Goal: Transaction & Acquisition: Purchase product/service

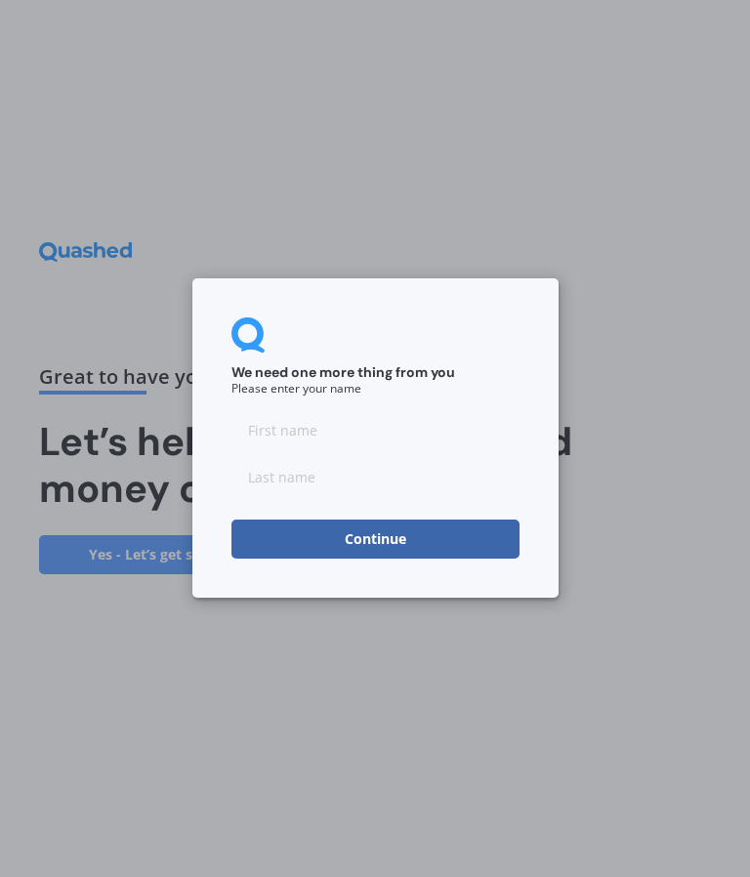
click at [327, 420] on input at bounding box center [375, 430] width 288 height 39
type input "Heather"
click at [325, 477] on input at bounding box center [375, 477] width 288 height 39
type input "Cla"
type input "Clark"
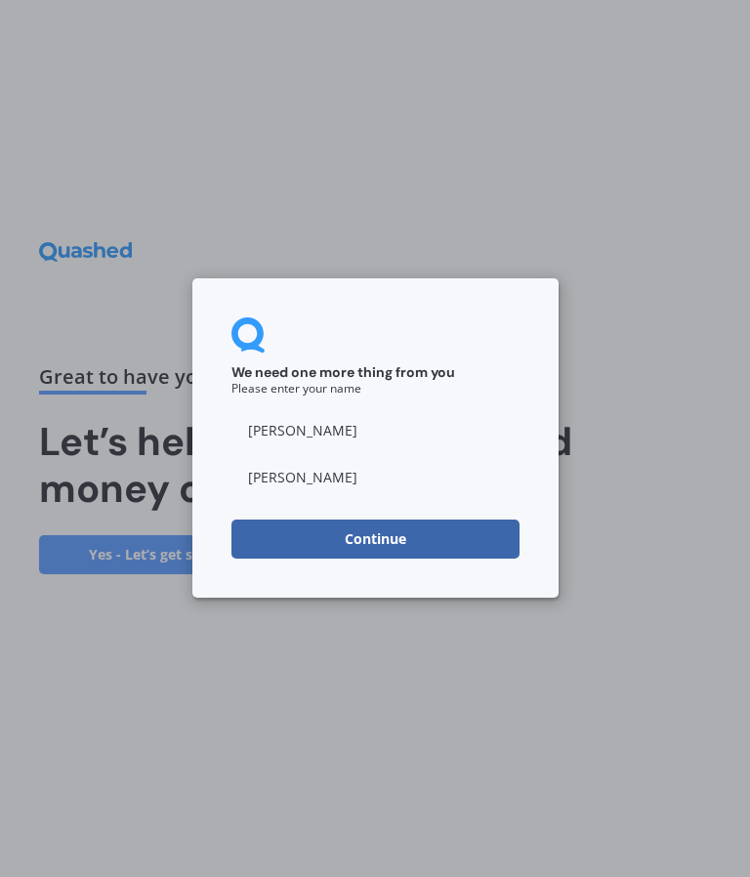
click at [426, 533] on button "Continue" at bounding box center [375, 540] width 288 height 39
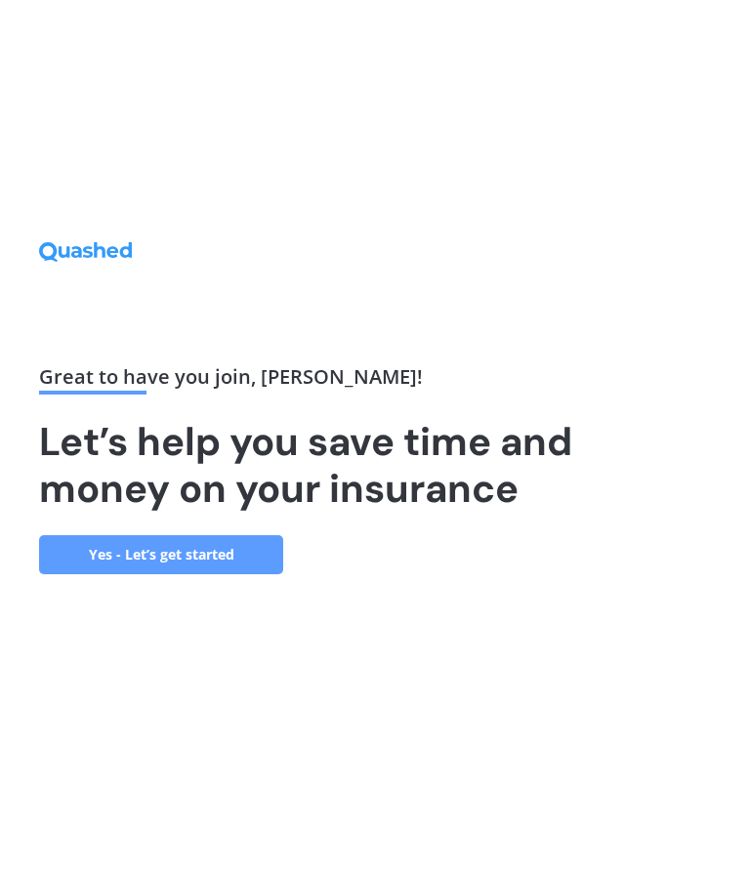
click at [223, 574] on link "Yes - Let’s get started" at bounding box center [161, 554] width 244 height 39
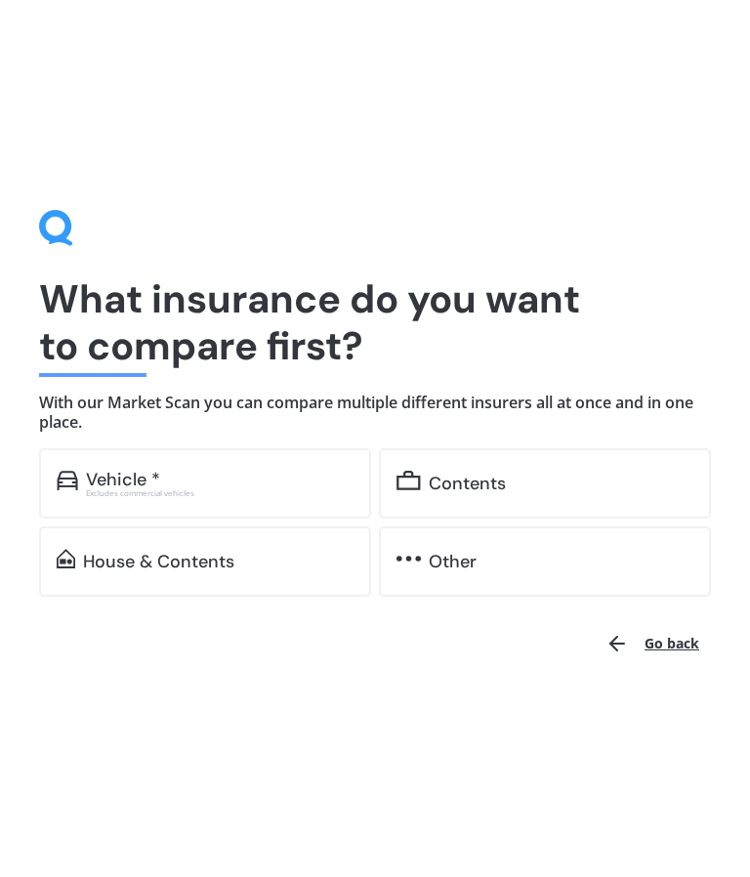
click at [551, 472] on div "Contents" at bounding box center [545, 483] width 332 height 70
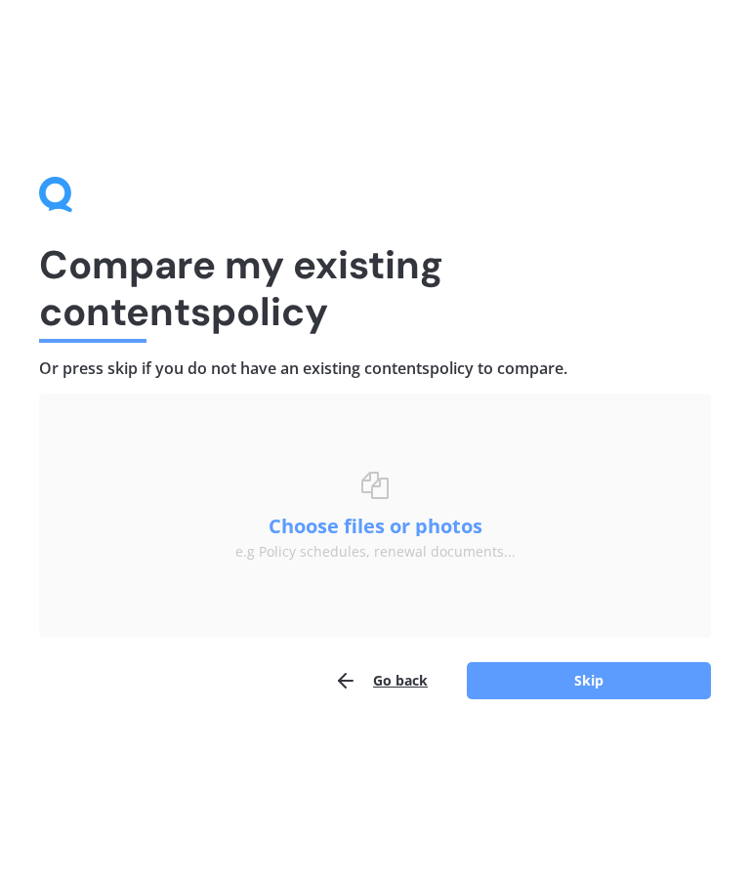
click at [629, 671] on button "Skip" at bounding box center [589, 680] width 244 height 37
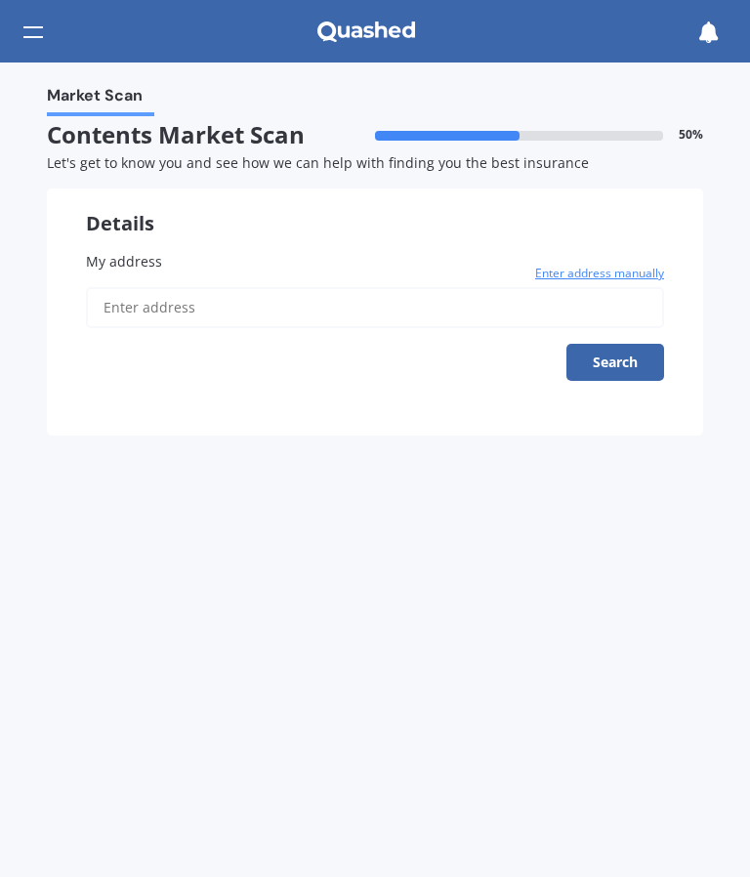
click at [209, 299] on input "My address" at bounding box center [375, 307] width 578 height 41
click at [621, 360] on button "Search" at bounding box center [615, 362] width 98 height 37
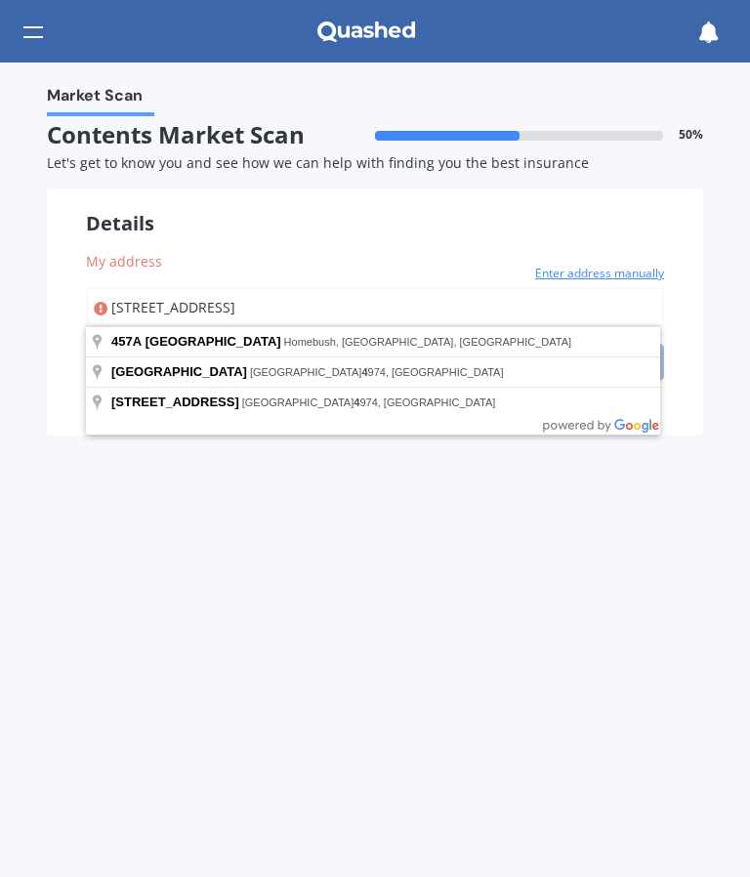
click at [441, 323] on input "457a te Whiti Road, RD 4" at bounding box center [375, 307] width 578 height 41
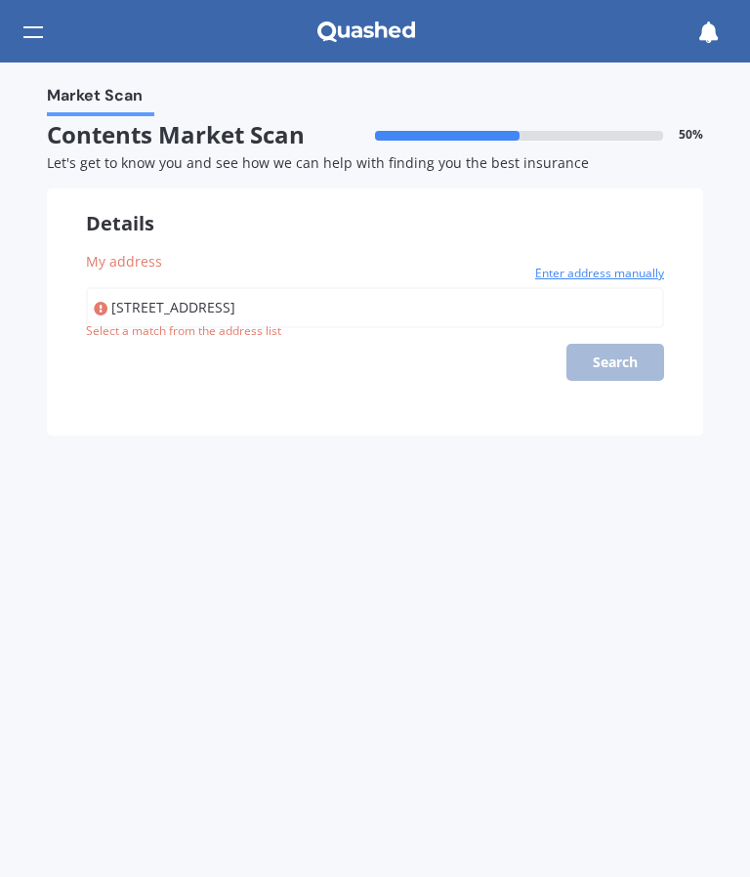
type input "[STREET_ADDRESS]"
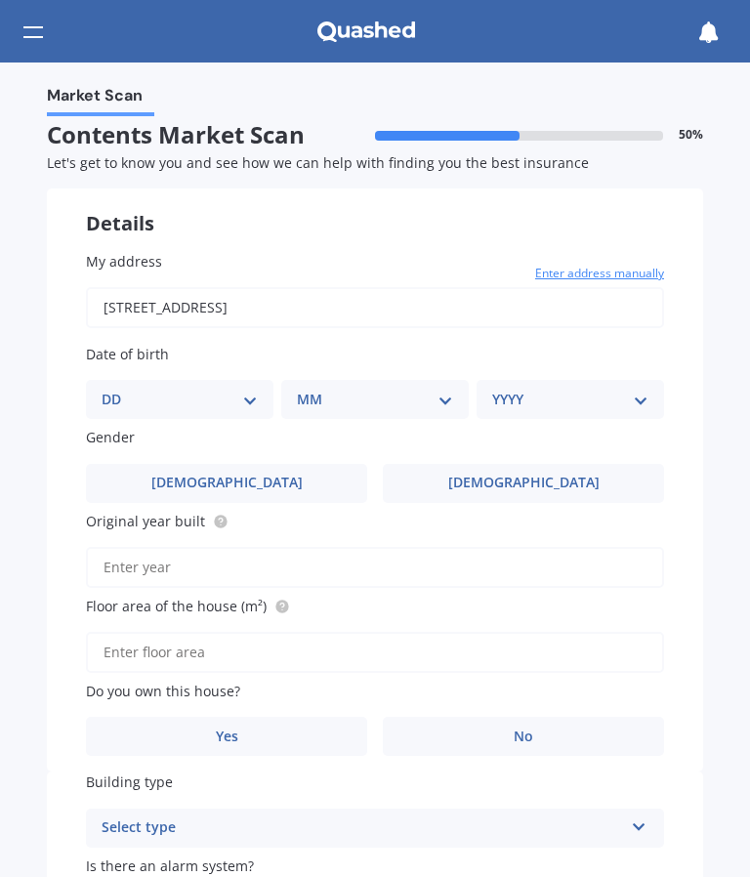
click at [250, 397] on select "DD 01 02 03 04 05 06 07 08 09 10 11 12 13 14 15 16 17 18 19 20 21 22 23 24 25 2…" at bounding box center [180, 399] width 156 height 21
select select "05"
click at [445, 399] on select "MM 01 02 03 04 05 06 07 08 09 10 11 12" at bounding box center [379, 399] width 148 height 21
select select "07"
click at [639, 396] on select "YYYY 2009 2008 2007 2006 2005 2004 2003 2002 2001 2000 1999 1998 1997 1996 1995…" at bounding box center [566, 399] width 148 height 21
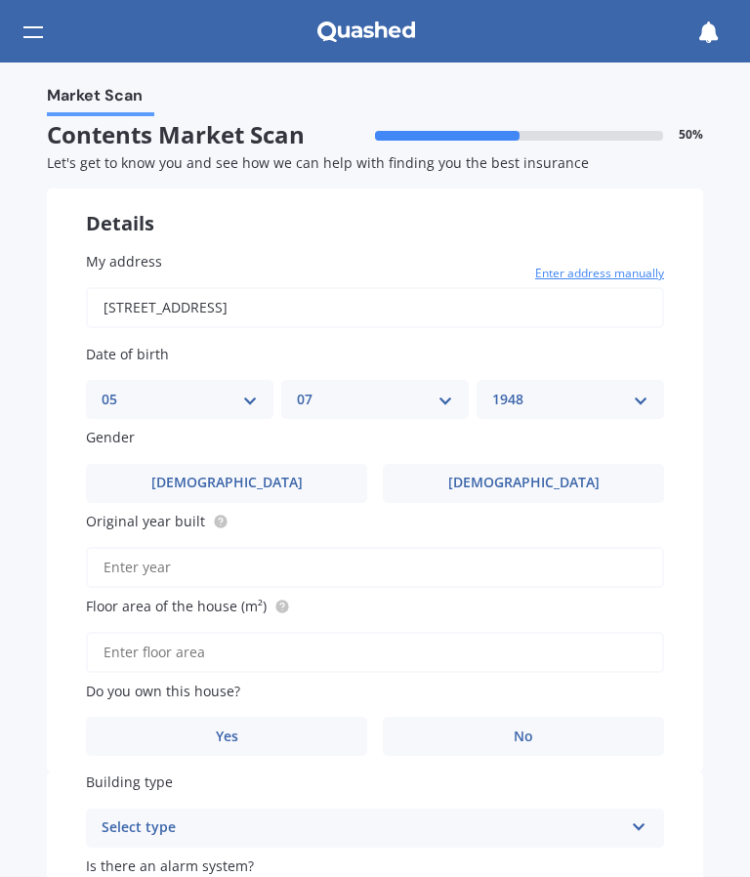
click at [642, 401] on select "YYYY 2009 2008 2007 2006 2005 2004 2003 2002 2001 2000 1999 1998 1997 1996 1995…" at bounding box center [570, 399] width 156 height 21
select select "1955"
click at [607, 470] on label "Female" at bounding box center [523, 483] width 281 height 39
click at [0, 0] on input "Female" at bounding box center [0, 0] width 0 height 0
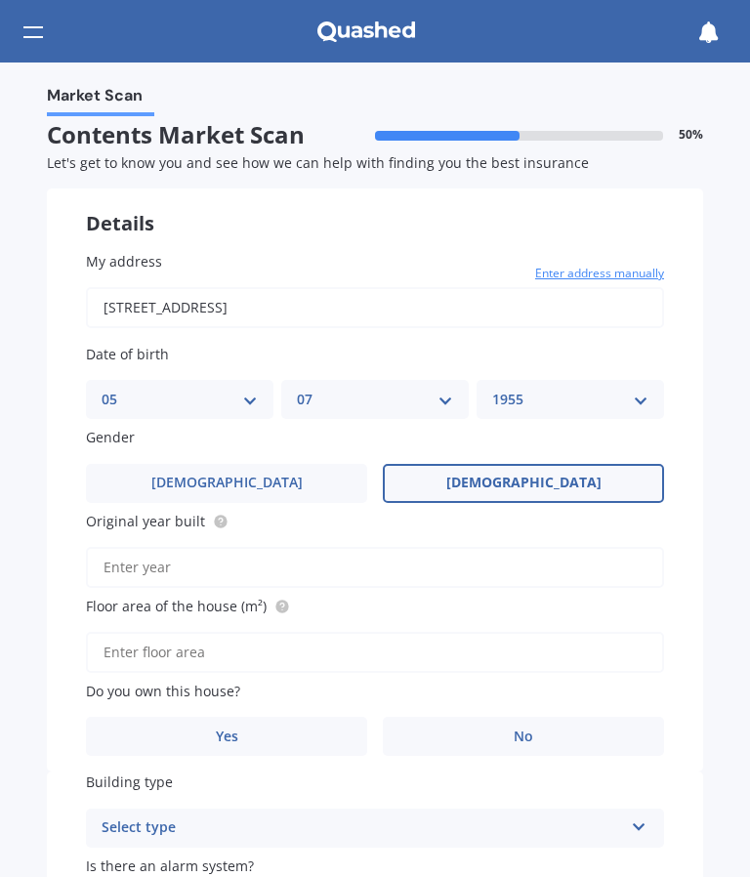
click at [363, 555] on input "Original year built" at bounding box center [375, 567] width 578 height 41
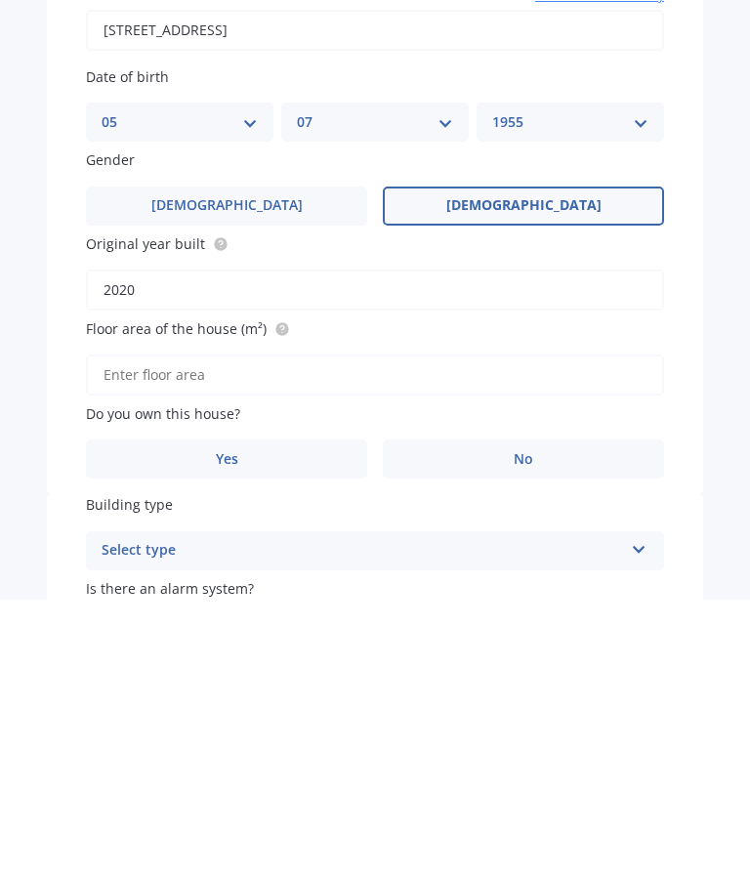
type input "2020"
click at [433, 632] on input "Floor area of the house (m²)" at bounding box center [375, 652] width 578 height 41
type input "80"
click at [607, 717] on label "No" at bounding box center [523, 736] width 281 height 39
click at [0, 0] on input "No" at bounding box center [0, 0] width 0 height 0
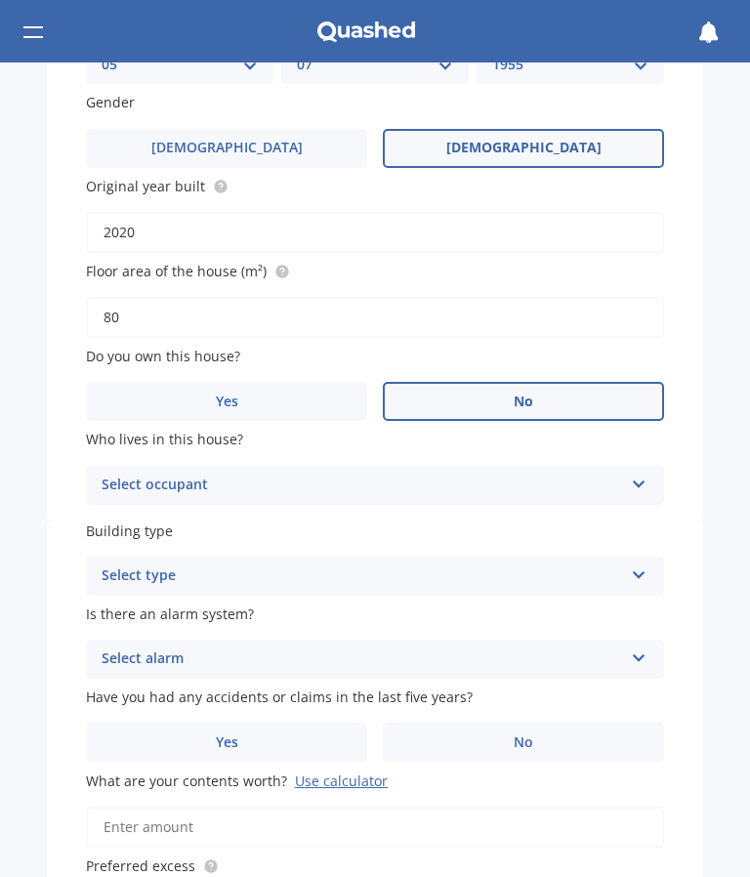
scroll to position [412, 0]
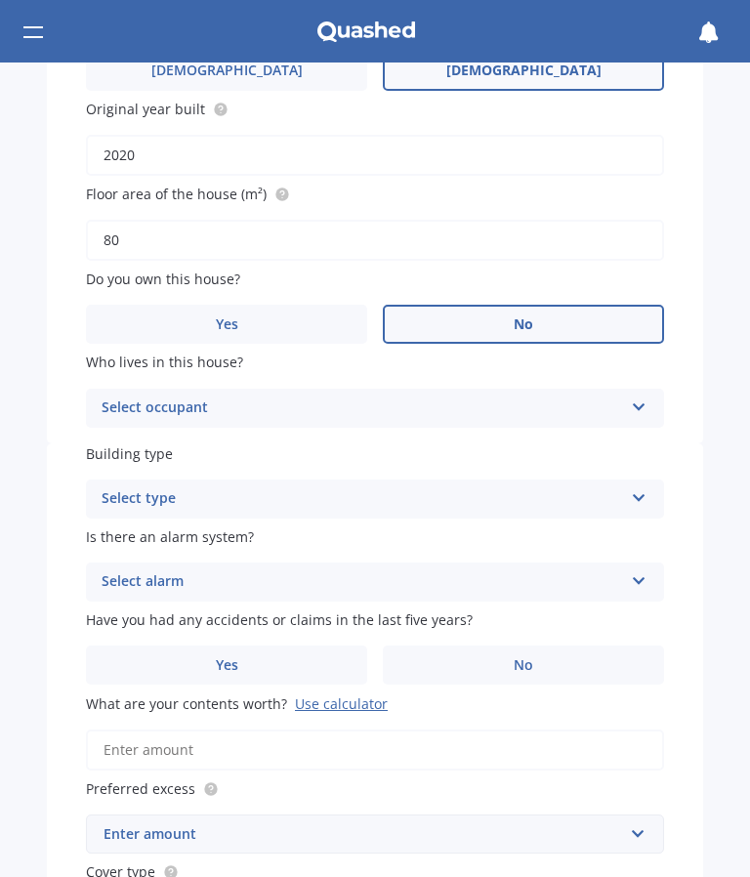
click at [257, 325] on label "Yes" at bounding box center [226, 324] width 281 height 39
click at [0, 0] on input "Yes" at bounding box center [0, 0] width 0 height 0
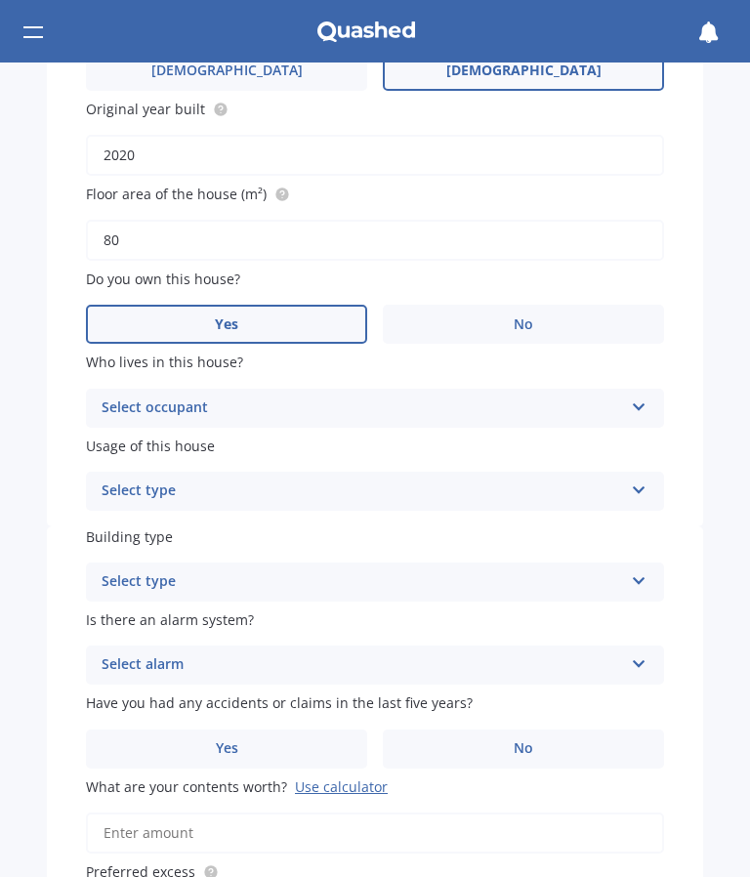
click at [645, 397] on icon at bounding box center [639, 404] width 17 height 14
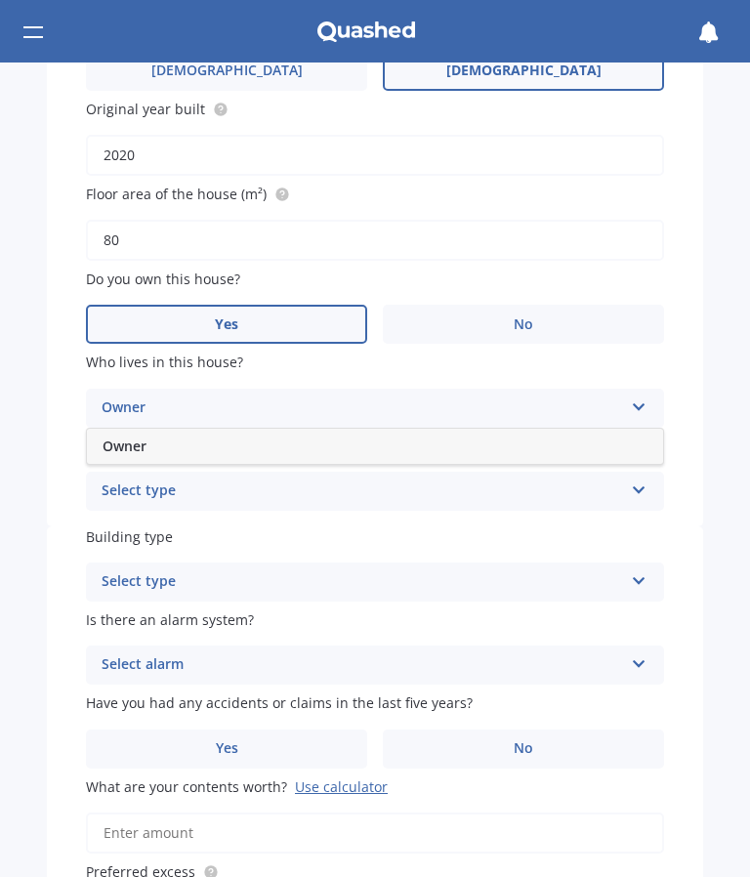
click at [573, 442] on div "Owner" at bounding box center [375, 446] width 576 height 35
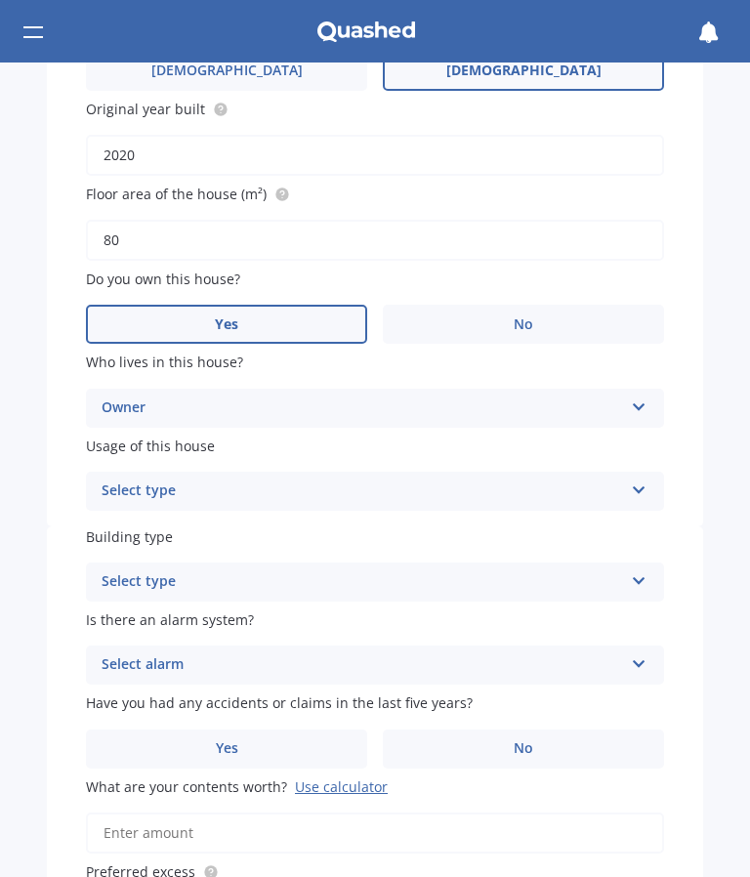
click at [642, 482] on icon at bounding box center [639, 487] width 17 height 14
click at [626, 516] on div "Permanent" at bounding box center [375, 529] width 576 height 35
click at [633, 572] on icon at bounding box center [639, 577] width 17 height 14
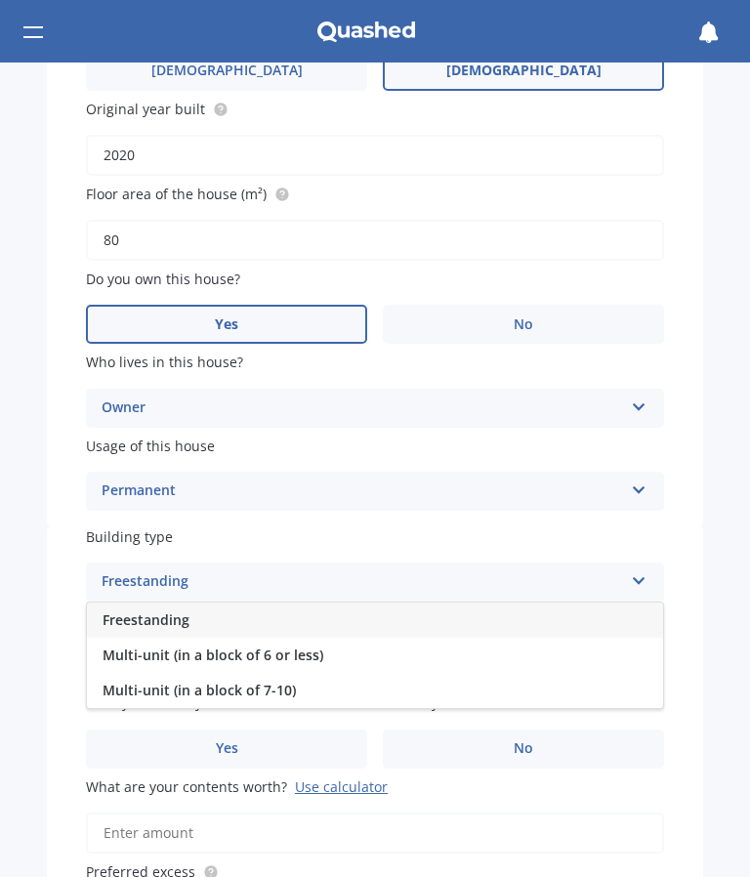
click at [624, 610] on div "Freestanding" at bounding box center [375, 620] width 576 height 35
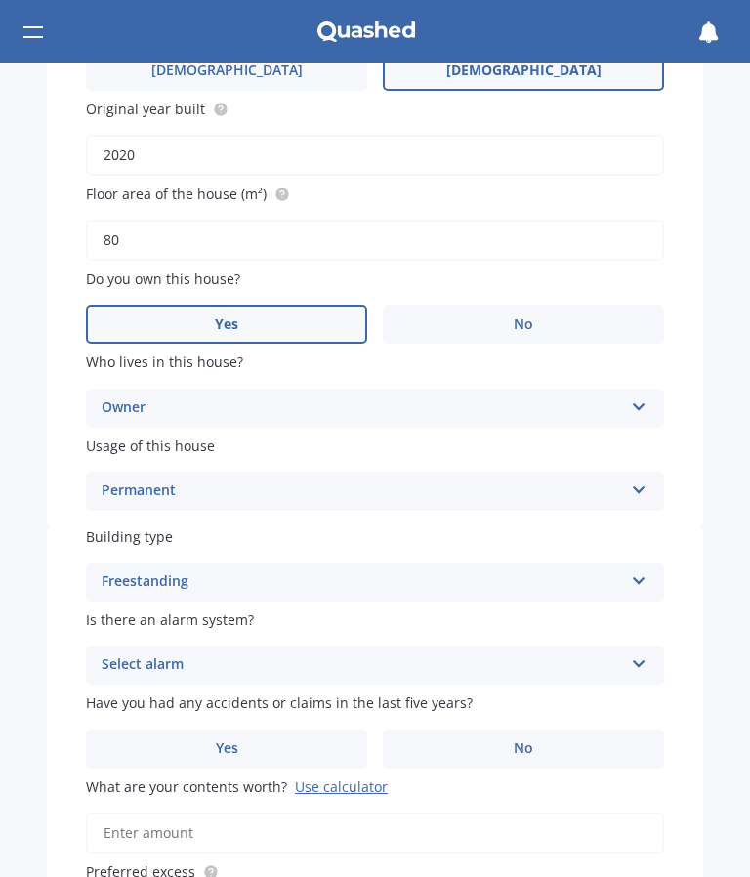
click at [646, 653] on icon at bounding box center [639, 660] width 17 height 14
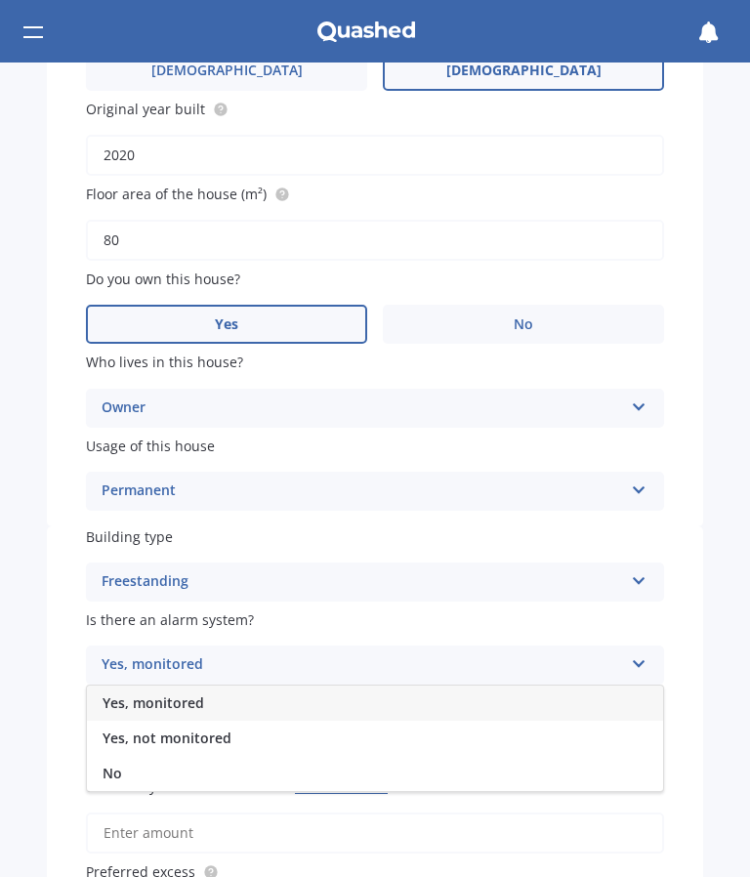
click at [463, 767] on div "No" at bounding box center [375, 773] width 576 height 35
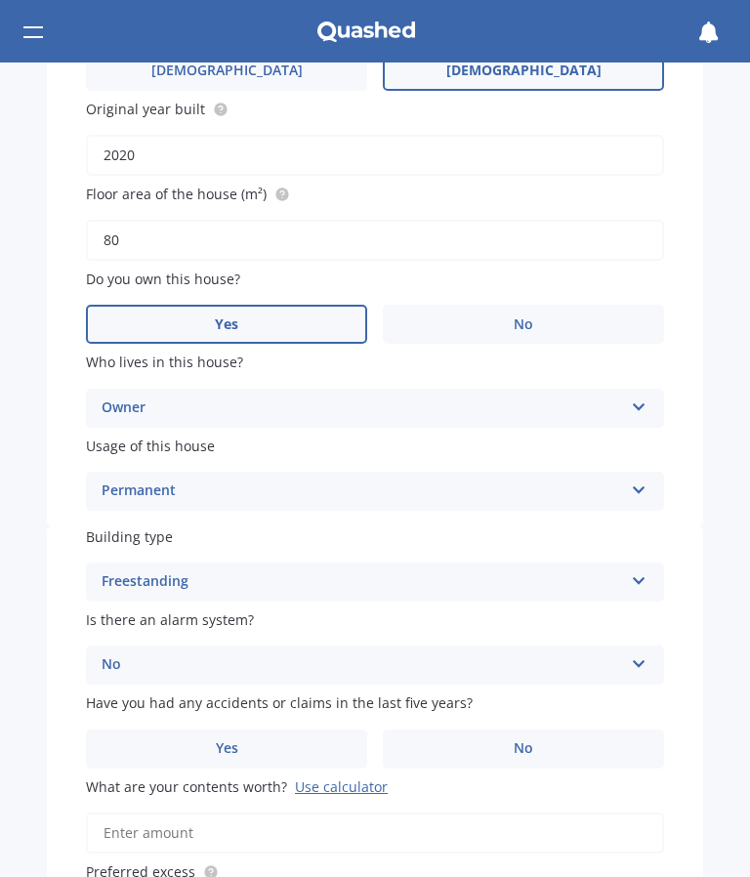
click at [538, 734] on label "No" at bounding box center [523, 749] width 281 height 39
click at [0, 0] on input "No" at bounding box center [0, 0] width 0 height 0
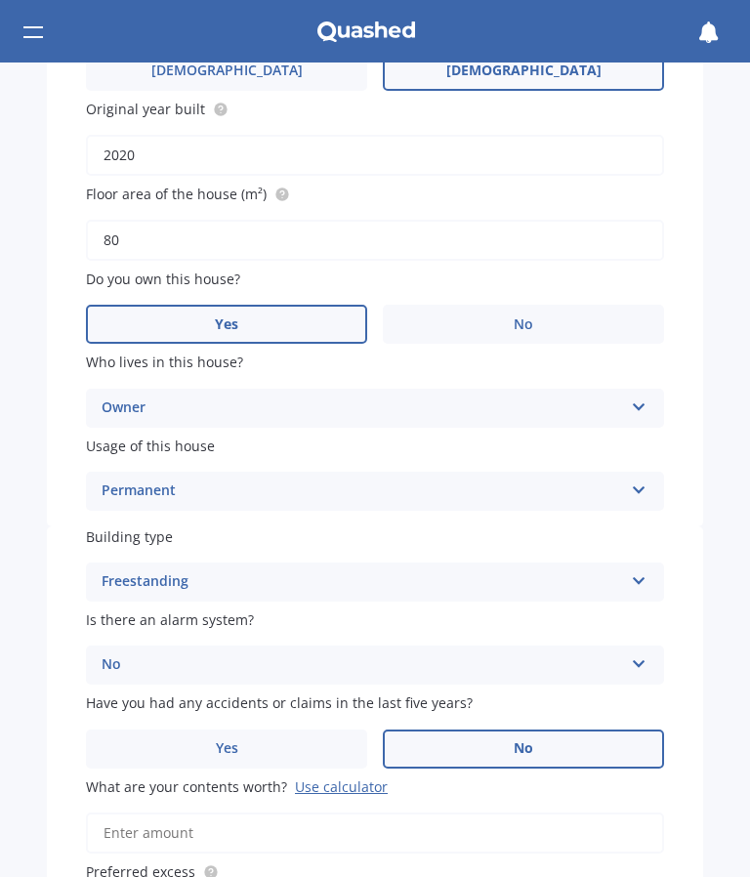
click at [339, 777] on div "Use calculator" at bounding box center [341, 786] width 93 height 19
click at [339, 813] on input "What are your contents worth? Use calculator" at bounding box center [375, 833] width 578 height 41
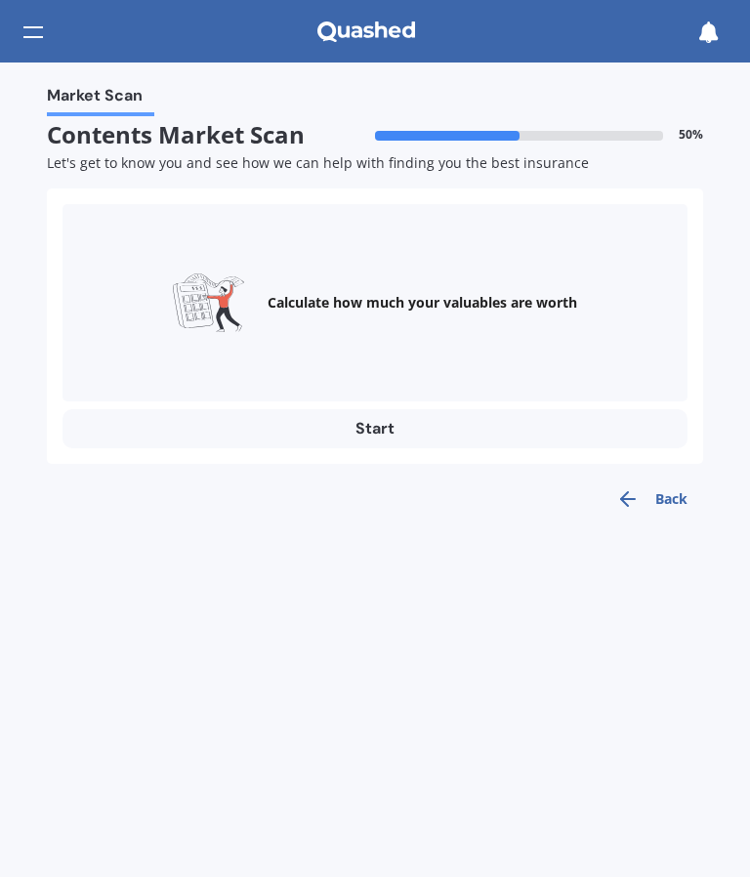
click at [378, 417] on button "Start" at bounding box center [375, 428] width 625 height 39
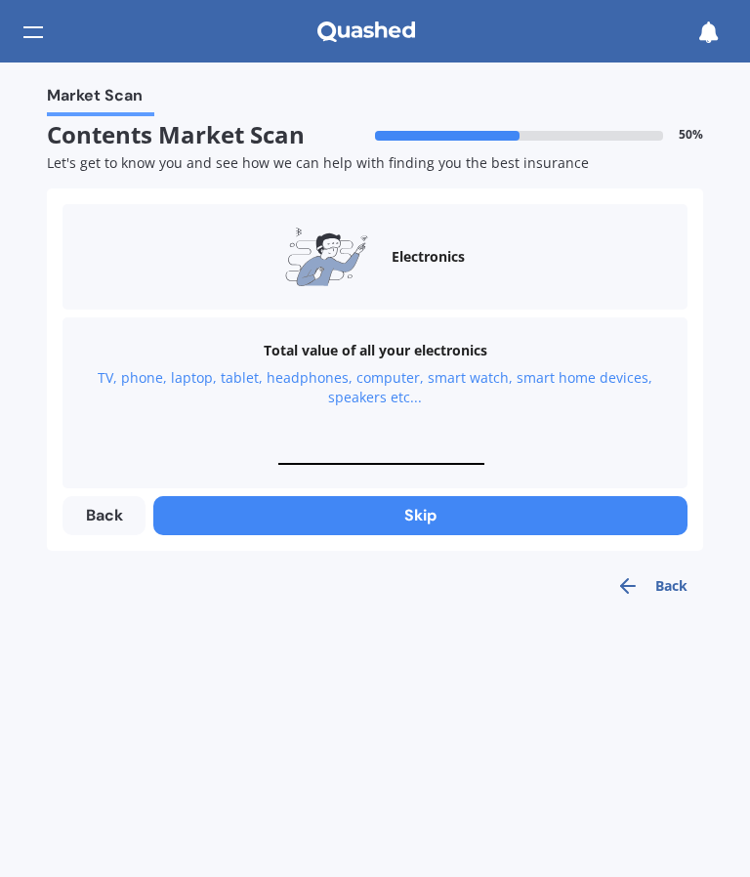
click at [428, 519] on button "Skip" at bounding box center [420, 515] width 534 height 39
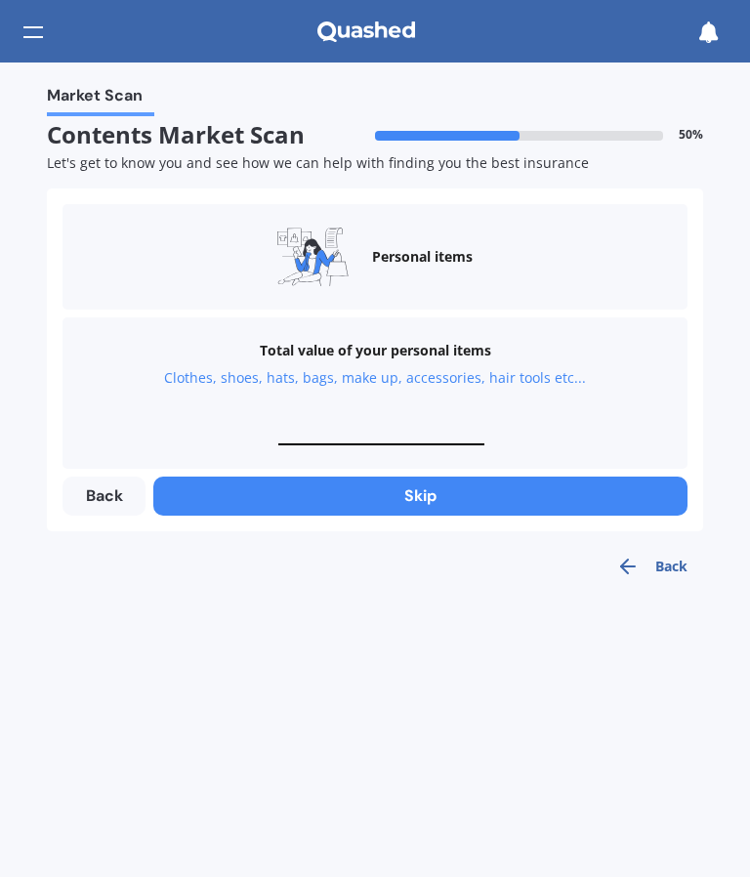
click at [110, 499] on button "Back" at bounding box center [104, 496] width 83 height 39
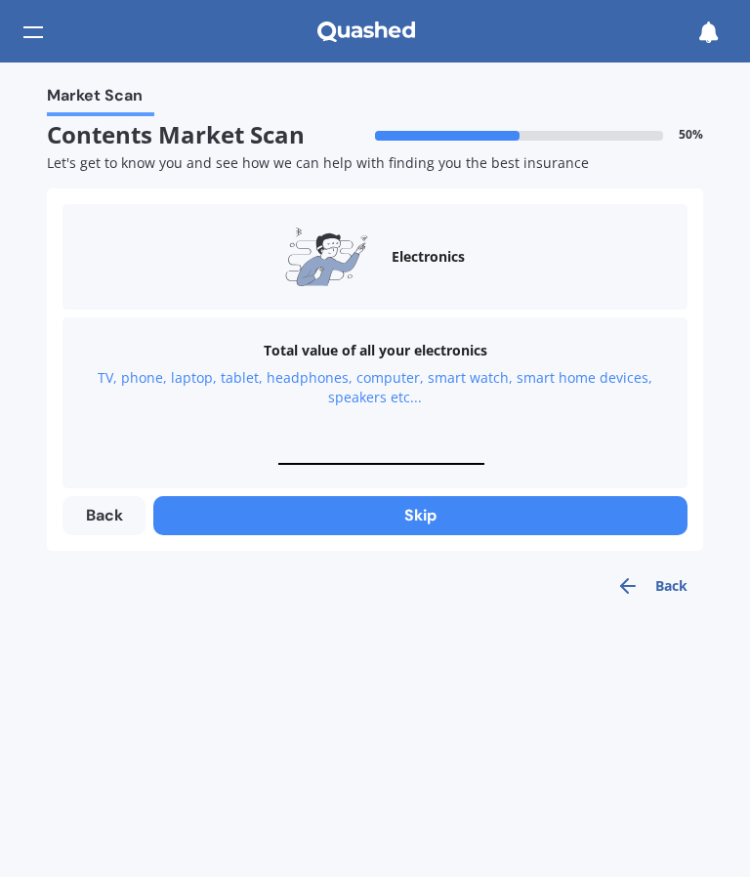
click at [431, 523] on button "Skip" at bounding box center [420, 515] width 534 height 39
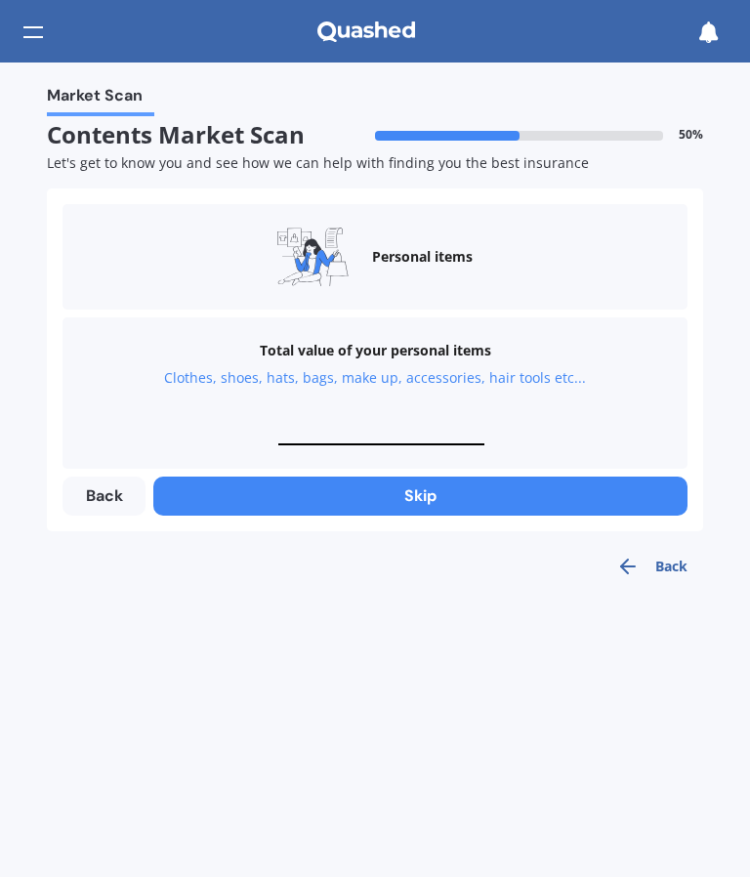
click at [433, 501] on button "Skip" at bounding box center [420, 496] width 534 height 39
click at [428, 509] on button "Skip" at bounding box center [420, 496] width 534 height 39
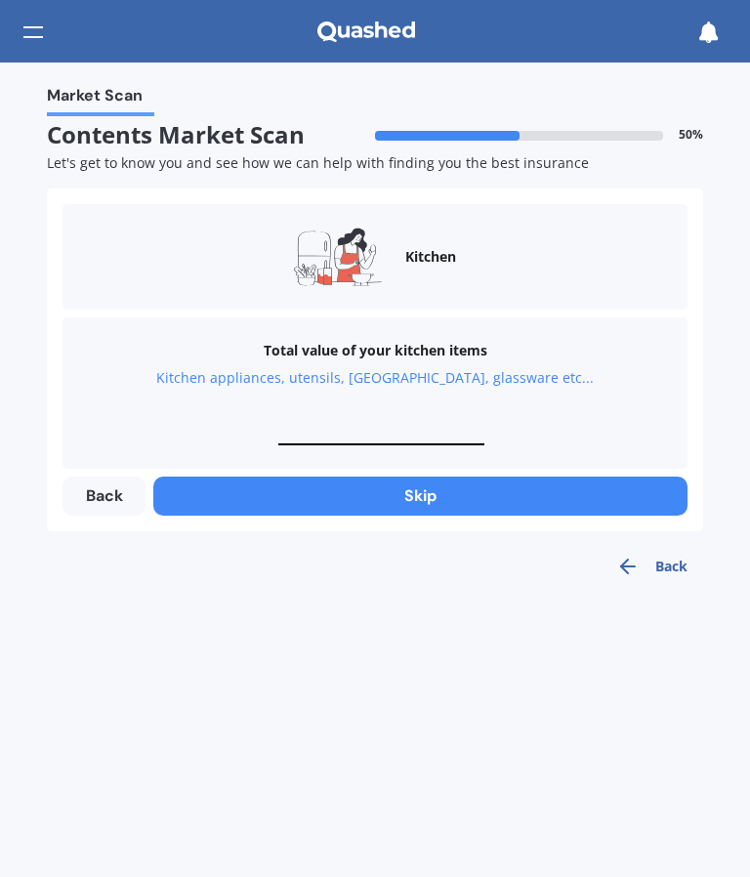
click at [436, 502] on button "Skip" at bounding box center [420, 496] width 534 height 39
click at [430, 508] on button "Skip" at bounding box center [420, 496] width 534 height 39
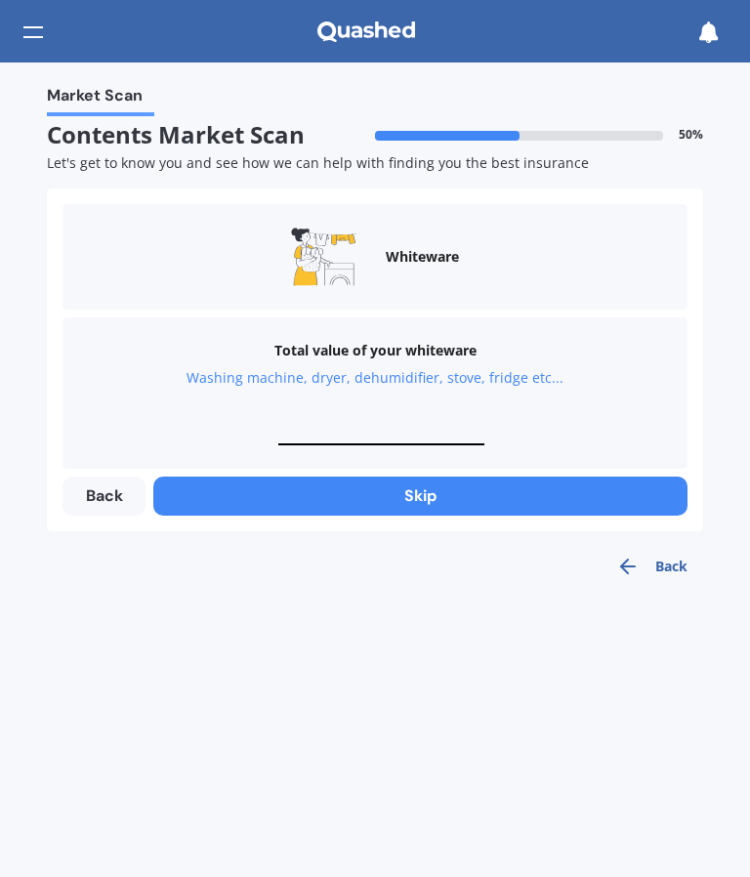
click at [432, 506] on button "Skip" at bounding box center [420, 496] width 534 height 39
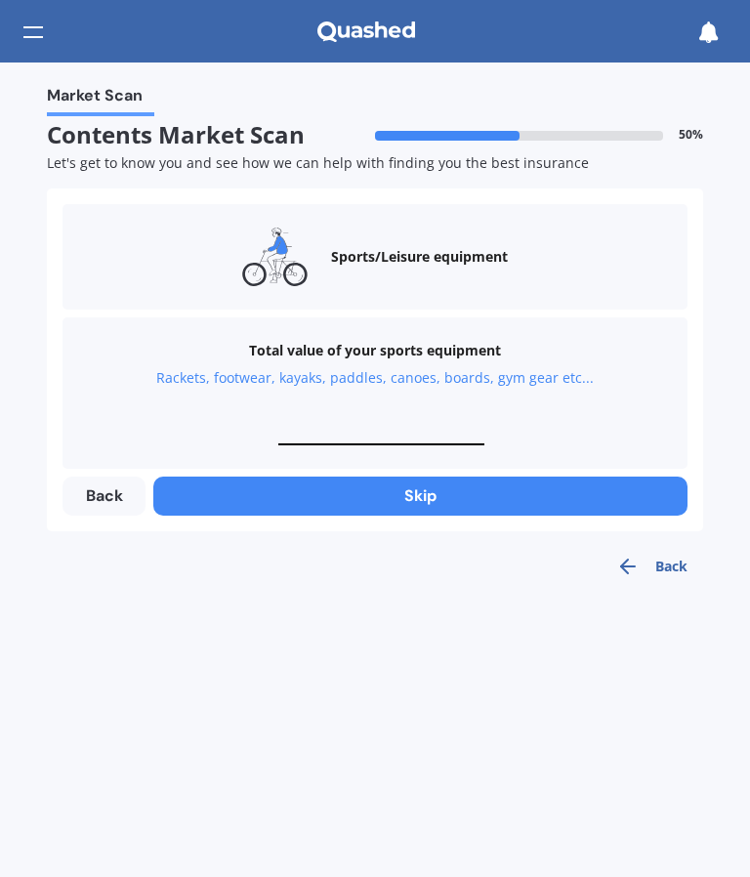
click at [419, 508] on button "Skip" at bounding box center [420, 496] width 534 height 39
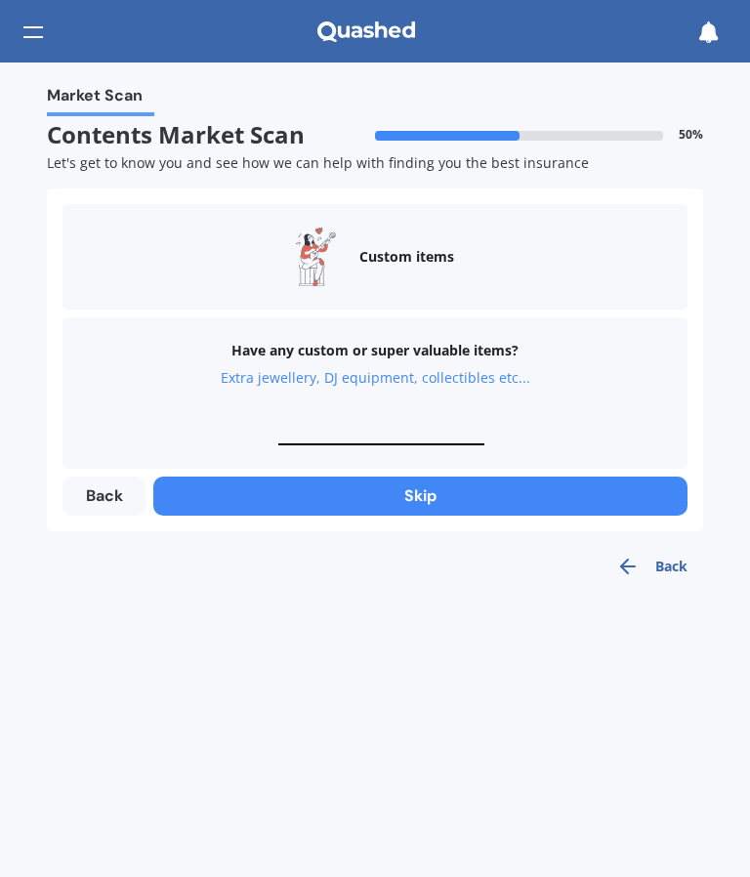
click at [413, 509] on button "Skip" at bounding box center [420, 496] width 534 height 39
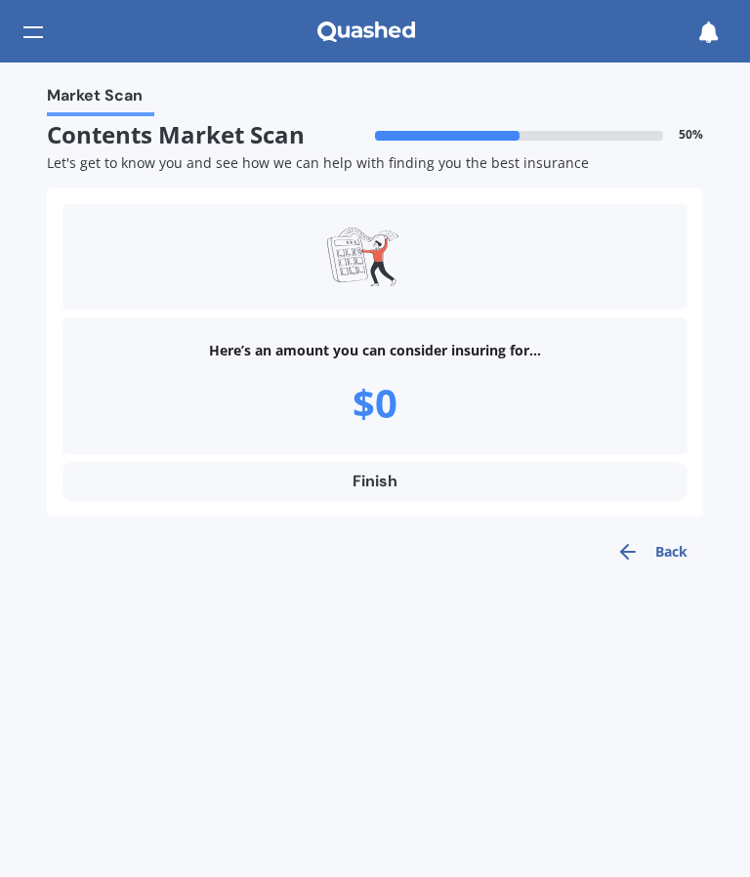
click at [399, 405] on div "Here’s an amount you can consider insuring for... $0" at bounding box center [375, 385] width 625 height 137
click at [371, 402] on div "$0" at bounding box center [375, 403] width 45 height 55
click at [385, 403] on div "$0" at bounding box center [375, 403] width 45 height 55
click at [387, 389] on div "$0" at bounding box center [375, 403] width 45 height 55
click at [425, 399] on div "Here’s an amount you can consider insuring for... $0" at bounding box center [375, 385] width 625 height 137
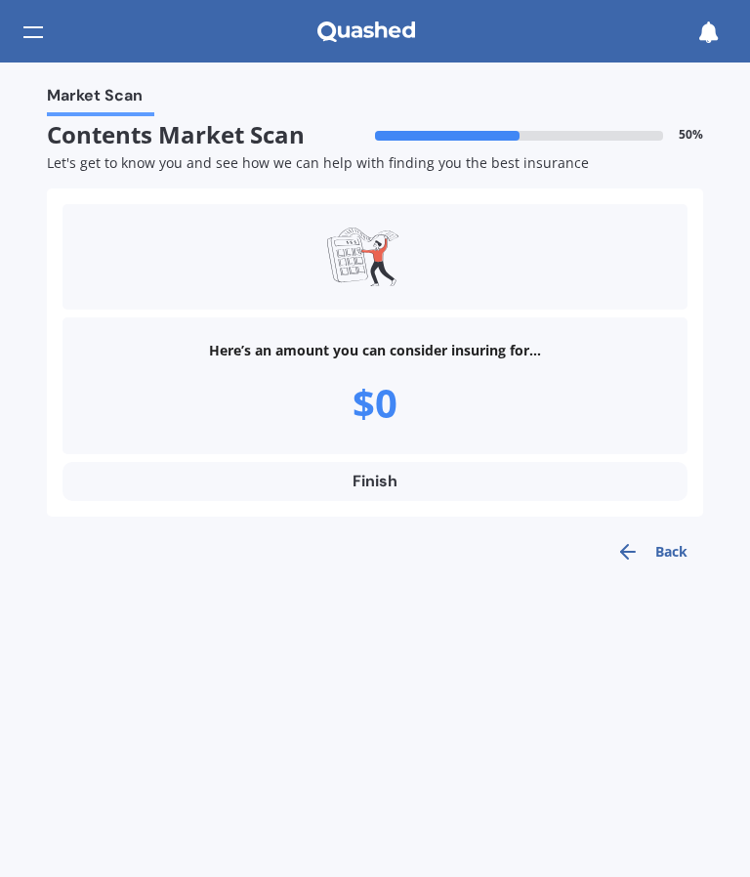
click at [501, 348] on div "Here’s an amount you can consider insuring for..." at bounding box center [375, 351] width 332 height 20
click at [641, 564] on button "Back" at bounding box center [652, 551] width 103 height 39
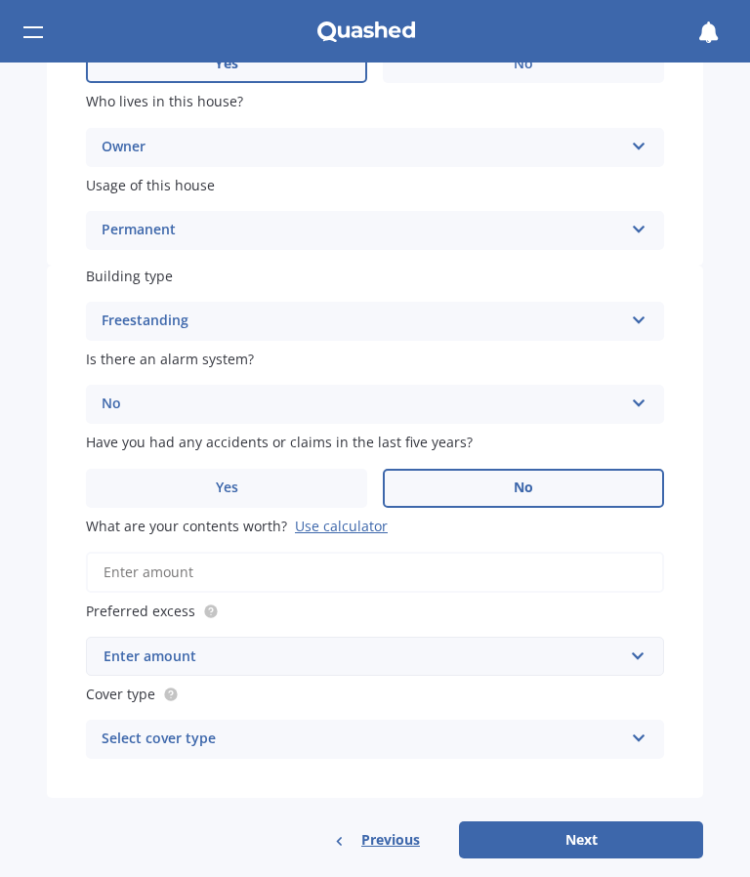
scroll to position [672, 0]
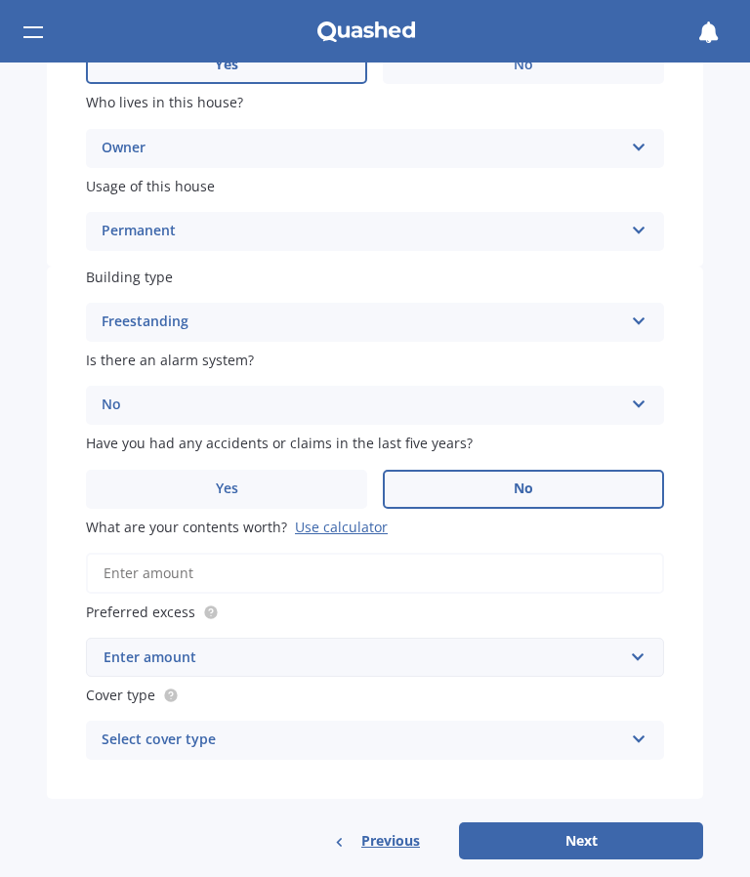
click at [270, 563] on input "What are your contents worth? Use calculator" at bounding box center [375, 573] width 578 height 41
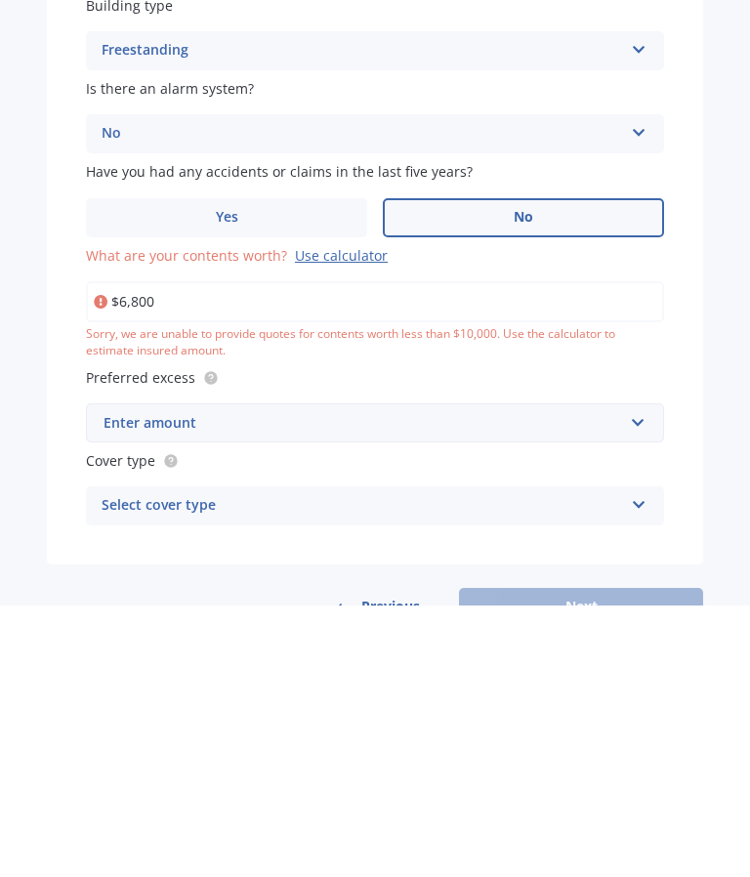
type input "$68,000"
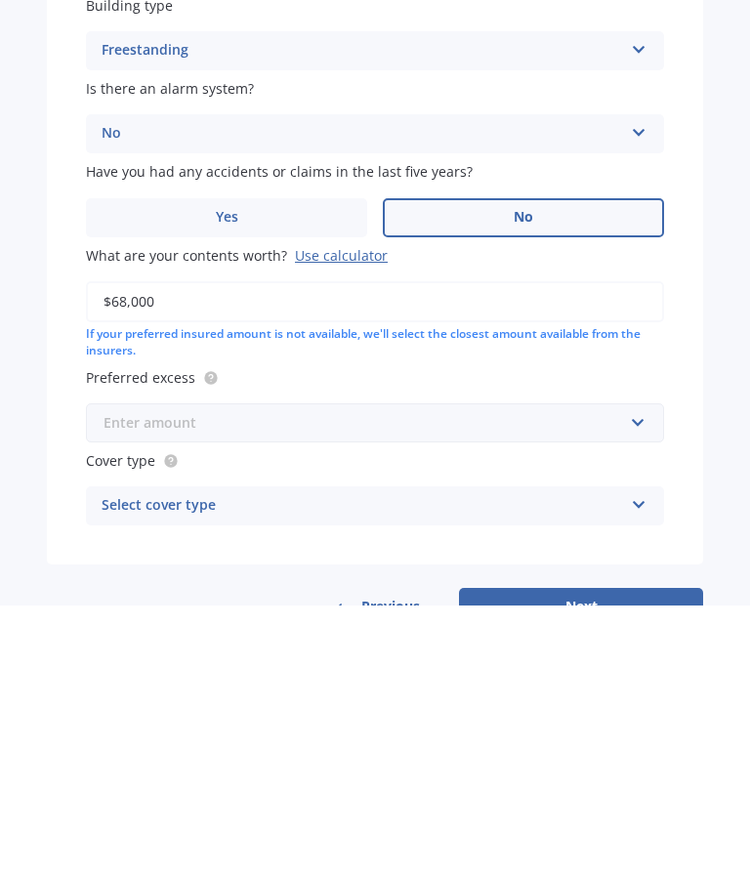
click at [645, 676] on input "text" at bounding box center [368, 694] width 561 height 37
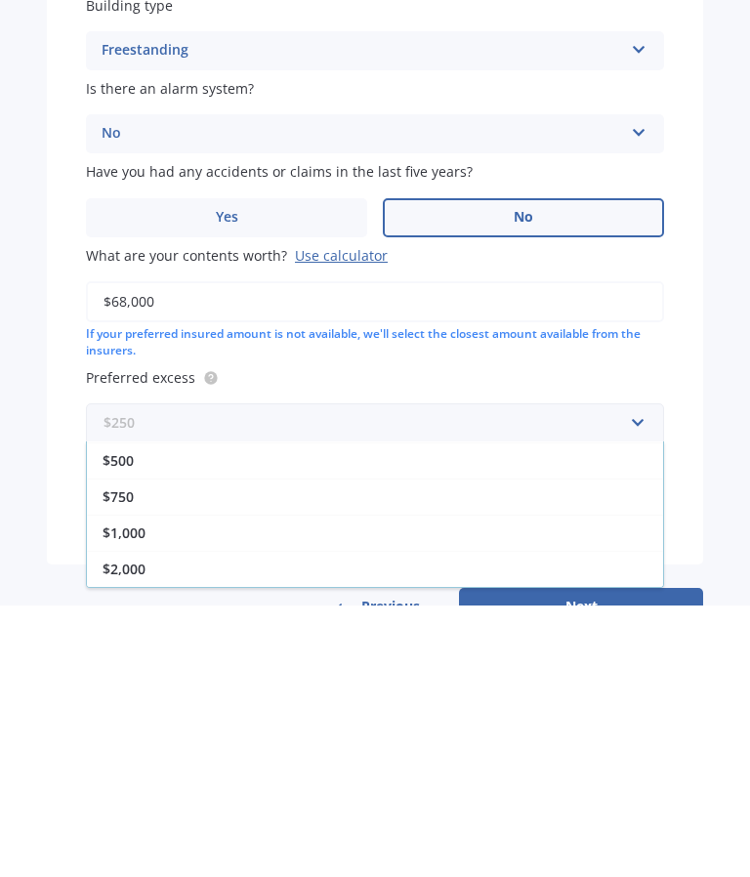
scroll to position [107, 0]
click at [280, 786] on div "$1,000" at bounding box center [375, 804] width 576 height 36
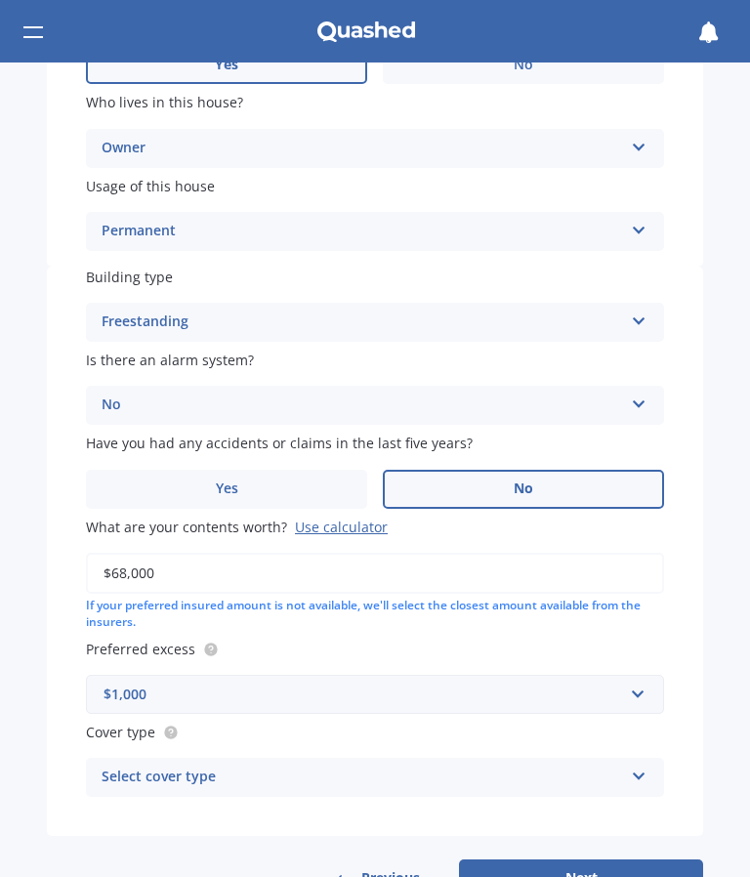
click at [643, 766] on icon at bounding box center [639, 773] width 17 height 14
click at [637, 766] on icon at bounding box center [639, 773] width 17 height 14
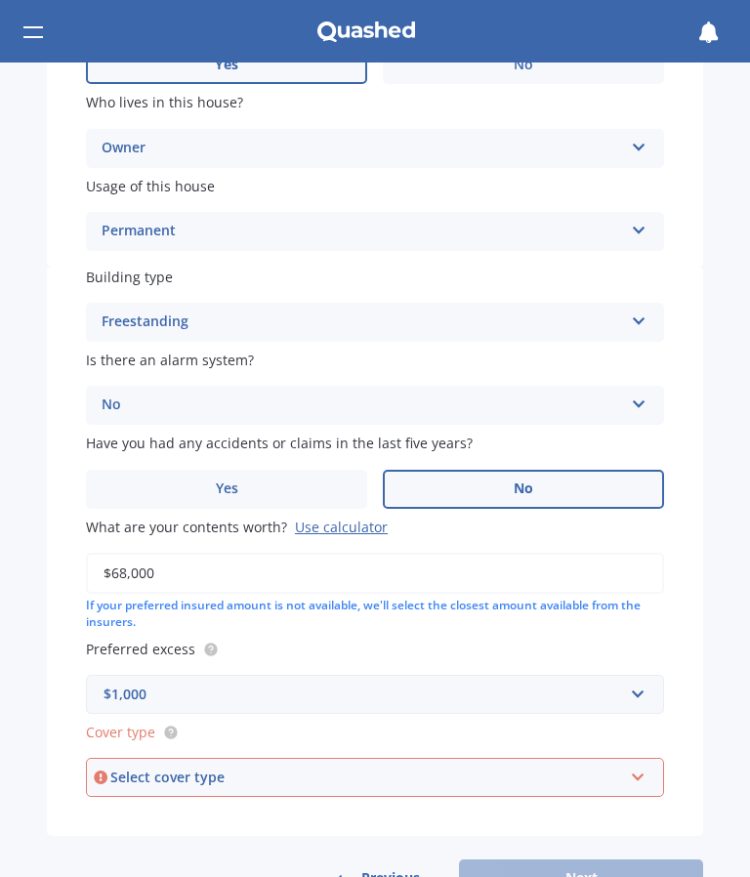
click at [646, 767] on icon at bounding box center [638, 774] width 17 height 14
click at [123, 660] on span "High" at bounding box center [119, 669] width 31 height 19
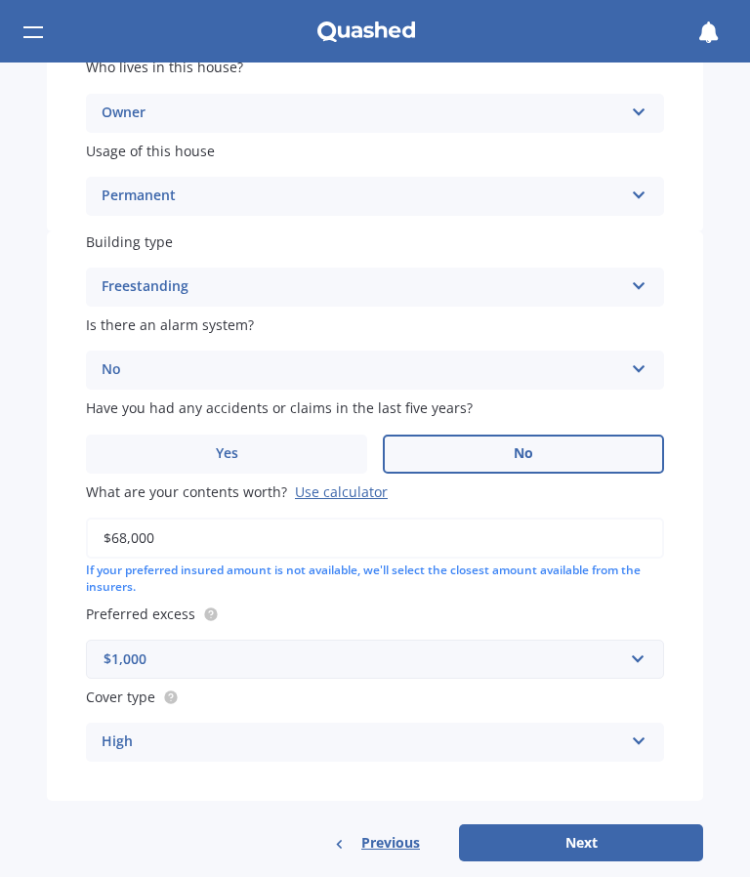
click at [588, 828] on button "Next" at bounding box center [581, 842] width 244 height 37
select select "05"
select select "07"
select select "1955"
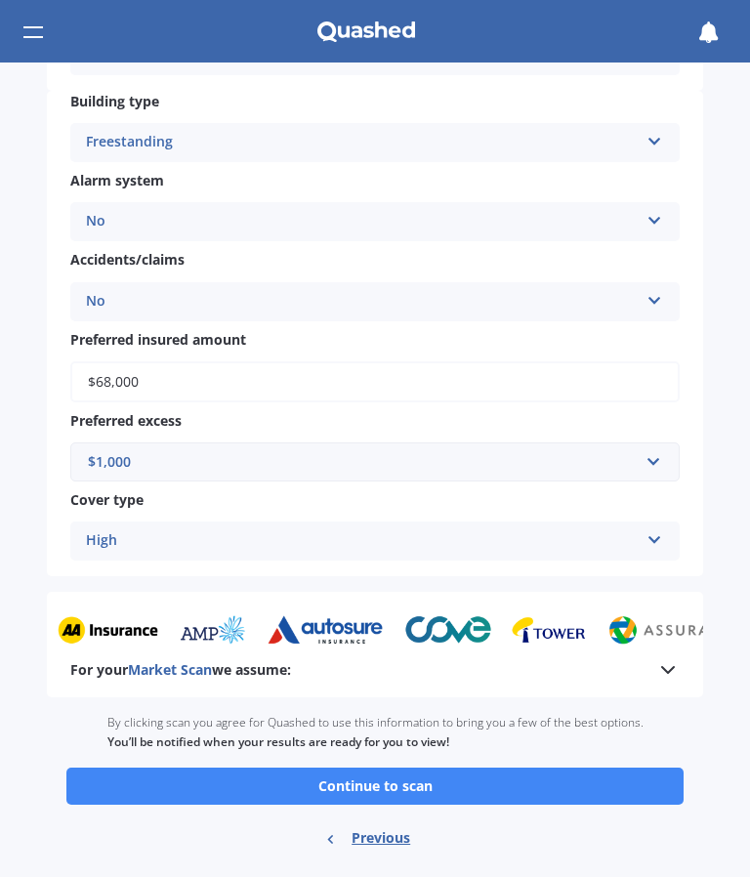
scroll to position [789, 0]
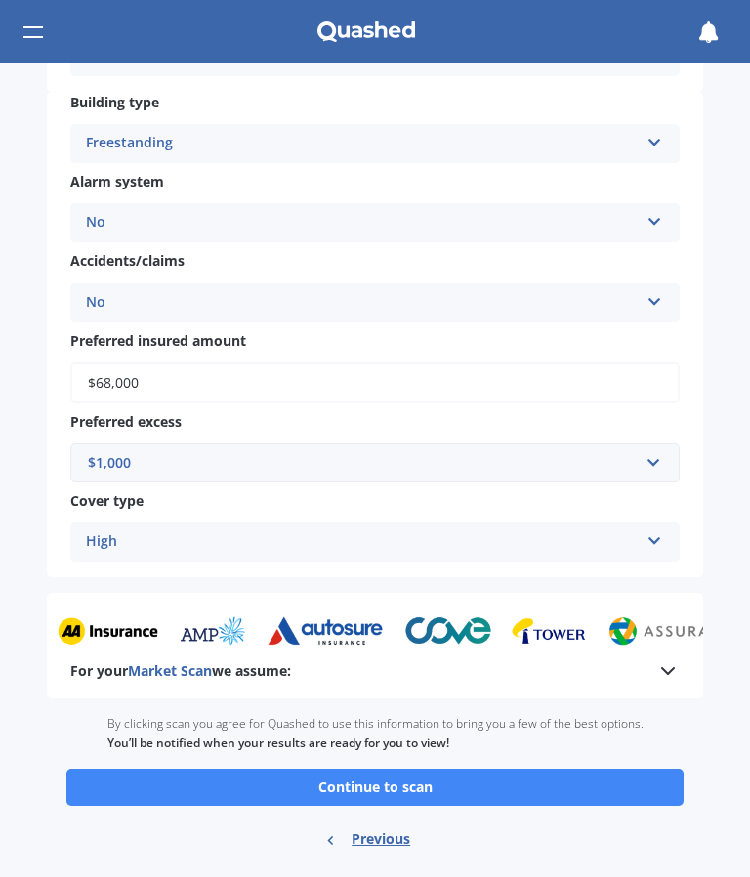
click at [449, 769] on button "Continue to scan" at bounding box center [374, 787] width 617 height 37
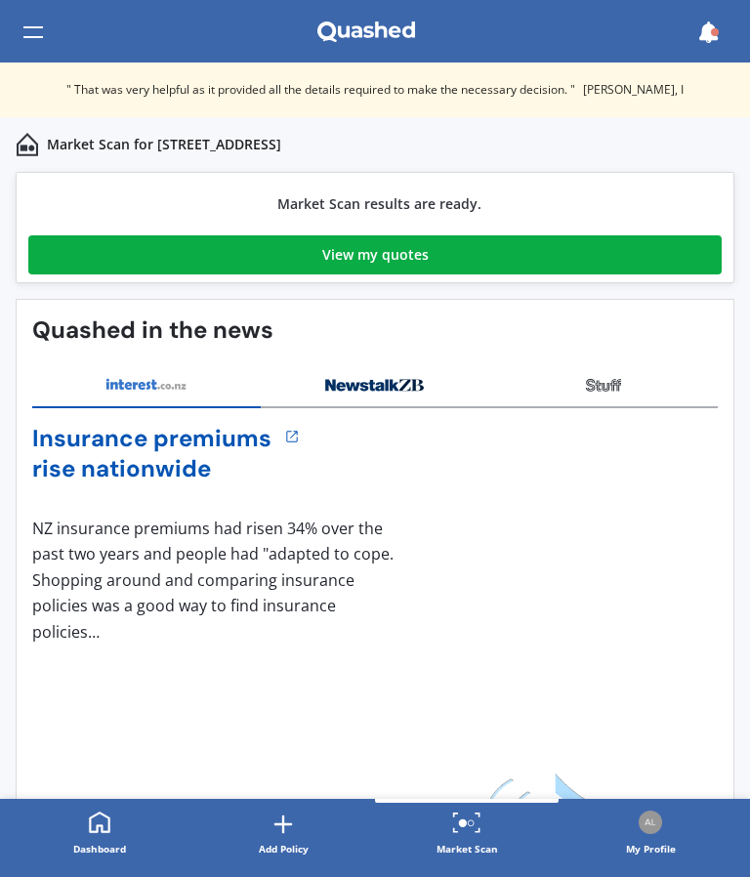
click at [464, 239] on link "View my quotes" at bounding box center [374, 254] width 693 height 39
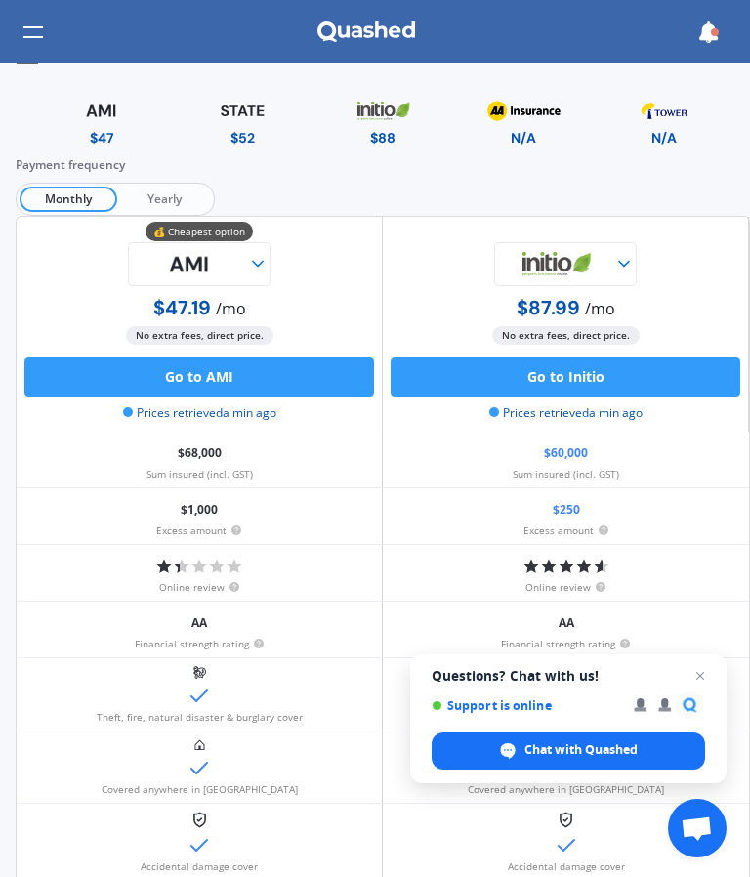
scroll to position [26, 0]
click at [182, 179] on div "Payment frequency Monthly Yearly" at bounding box center [383, 185] width 734 height 61
click at [159, 195] on span "Yearly" at bounding box center [164, 199] width 94 height 25
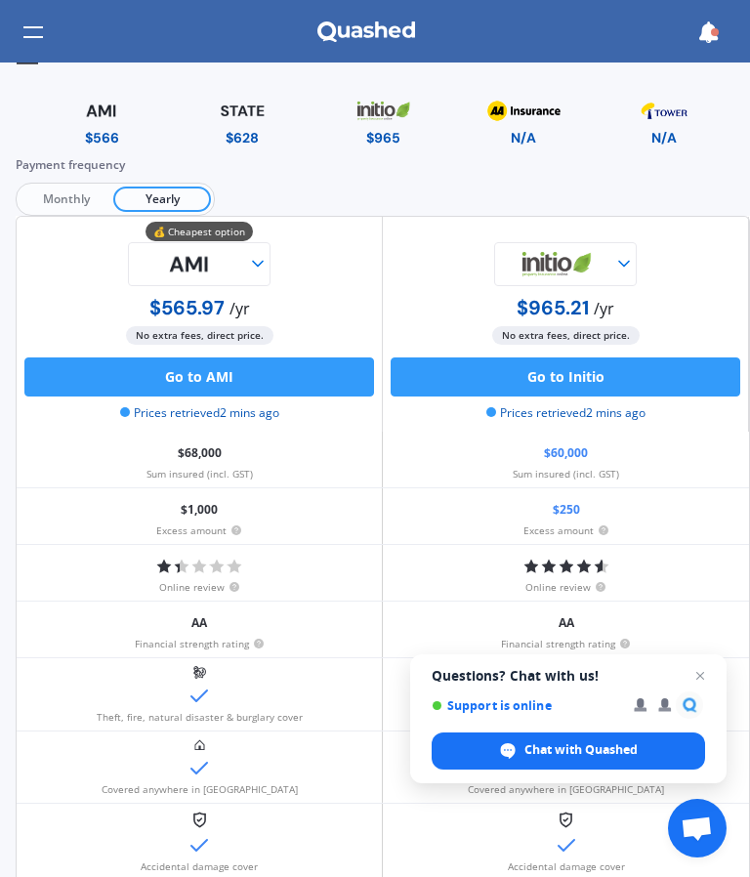
click at [239, 105] on img at bounding box center [242, 111] width 96 height 34
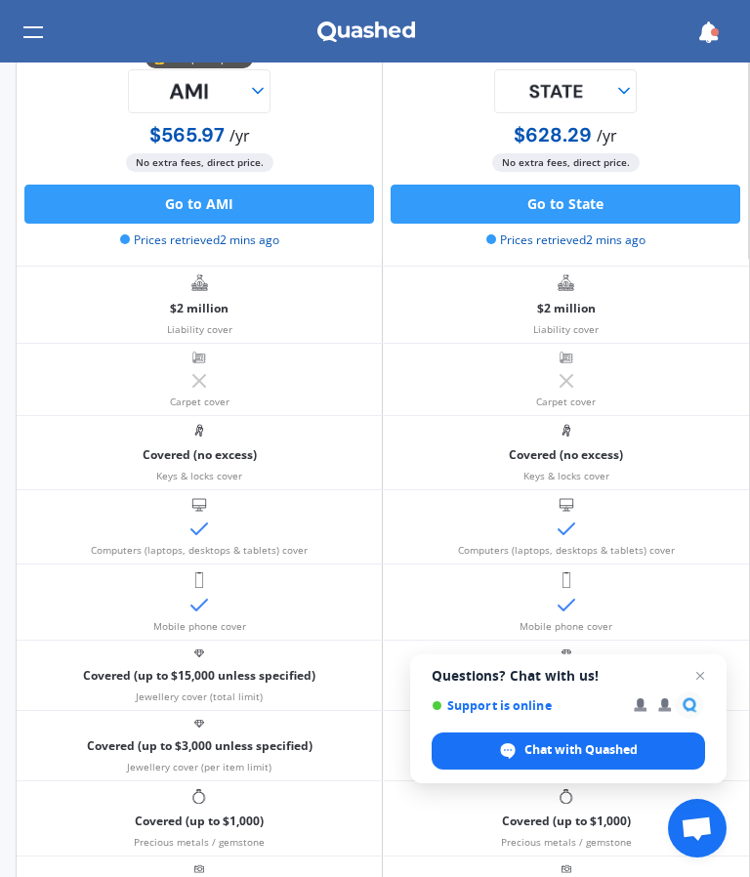
scroll to position [643, 1]
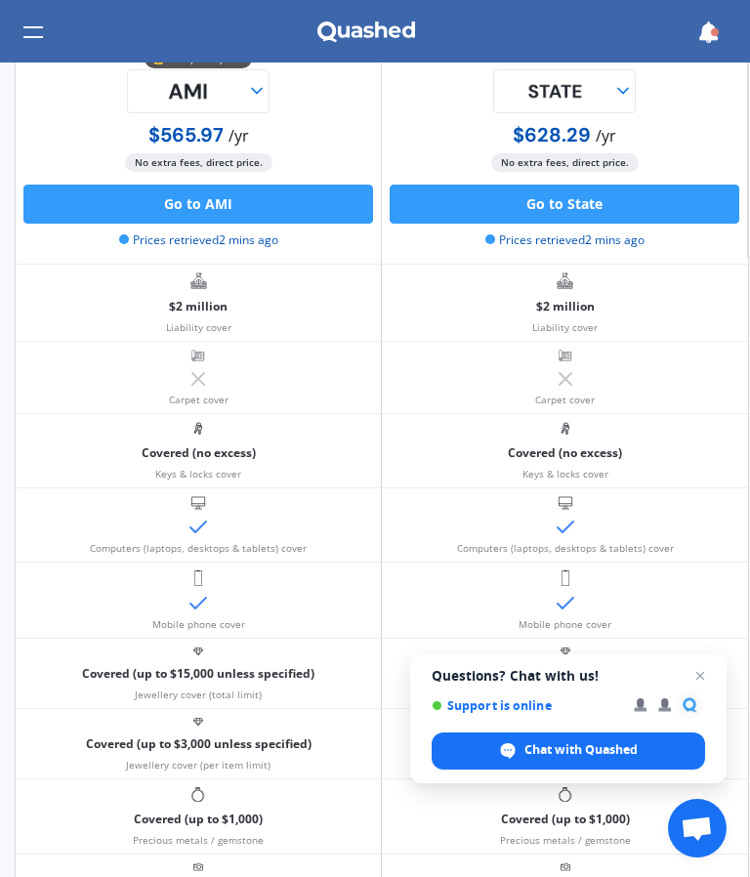
click at [636, 450] on div "Covered (no excess) Keys & locks cover" at bounding box center [565, 450] width 366 height 73
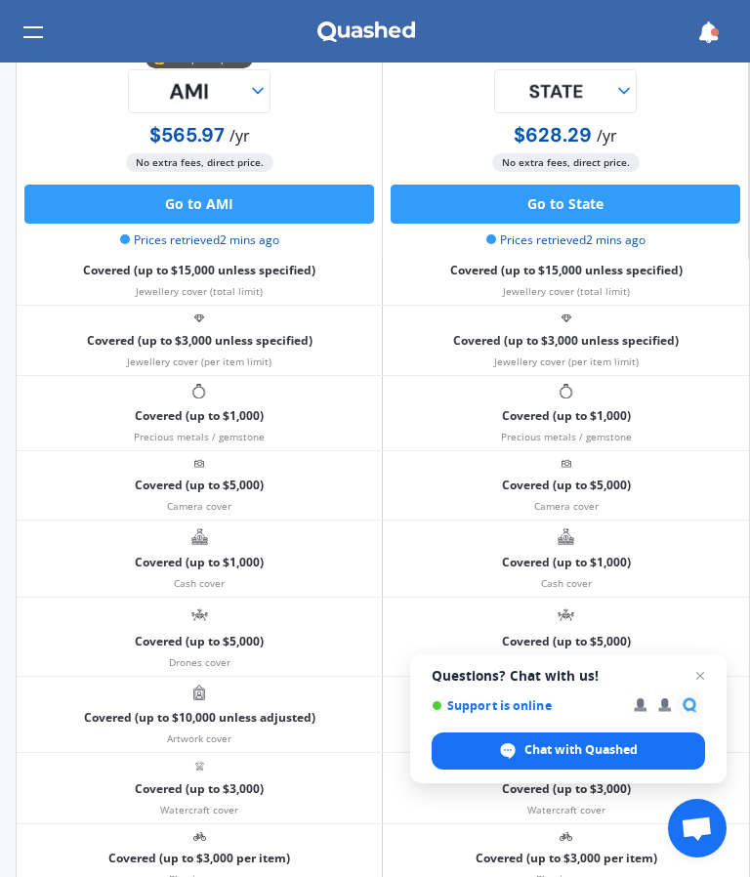
scroll to position [1046, 0]
click at [613, 81] on img at bounding box center [555, 91] width 117 height 42
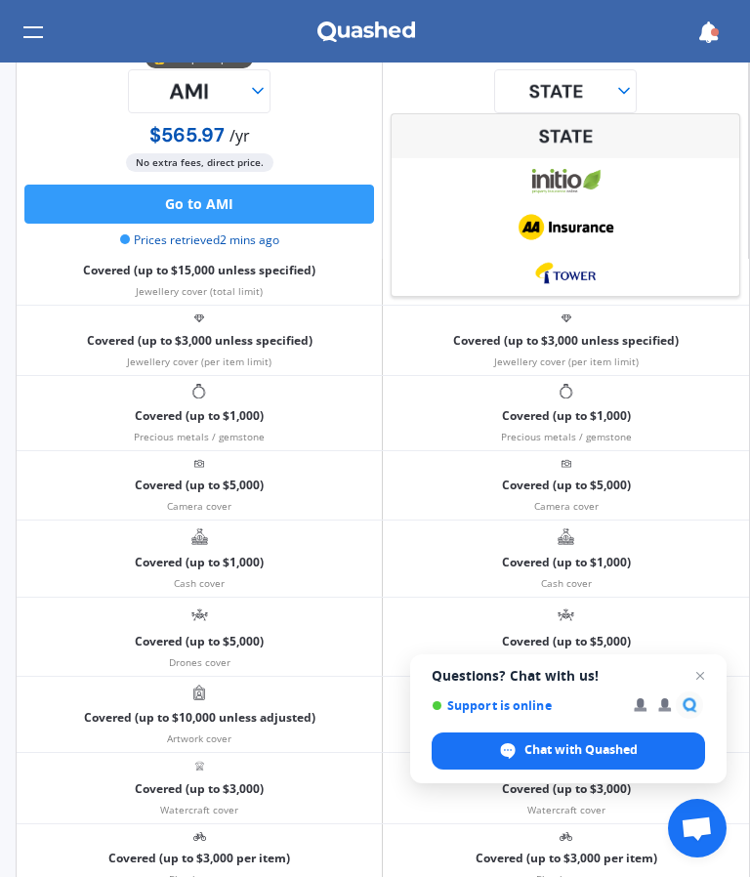
click at [690, 404] on div "Covered (up to $1,000) Precious metals / gemstone" at bounding box center [566, 413] width 366 height 74
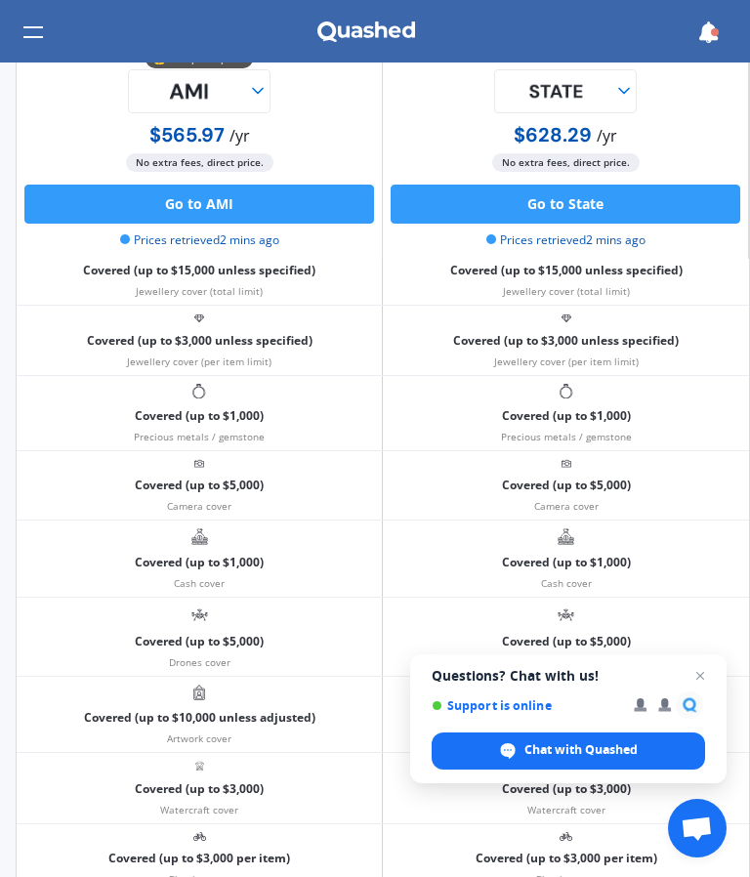
click at [247, 78] on img at bounding box center [189, 91] width 117 height 44
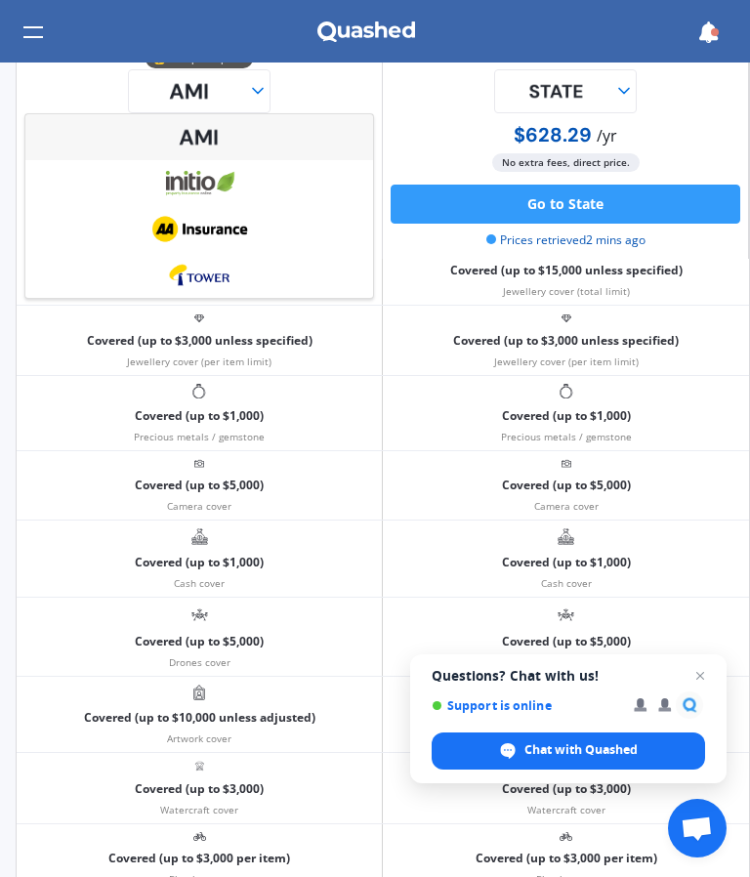
click at [335, 444] on div "Covered (up to $1,000) Precious metals / gemstone" at bounding box center [200, 413] width 366 height 74
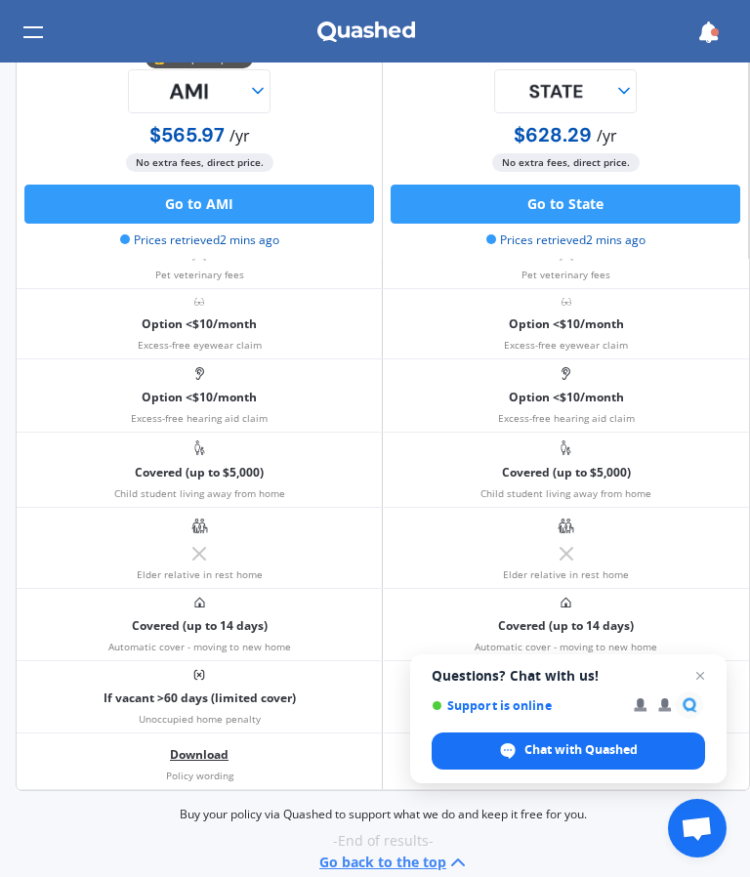
scroll to position [2332, 0]
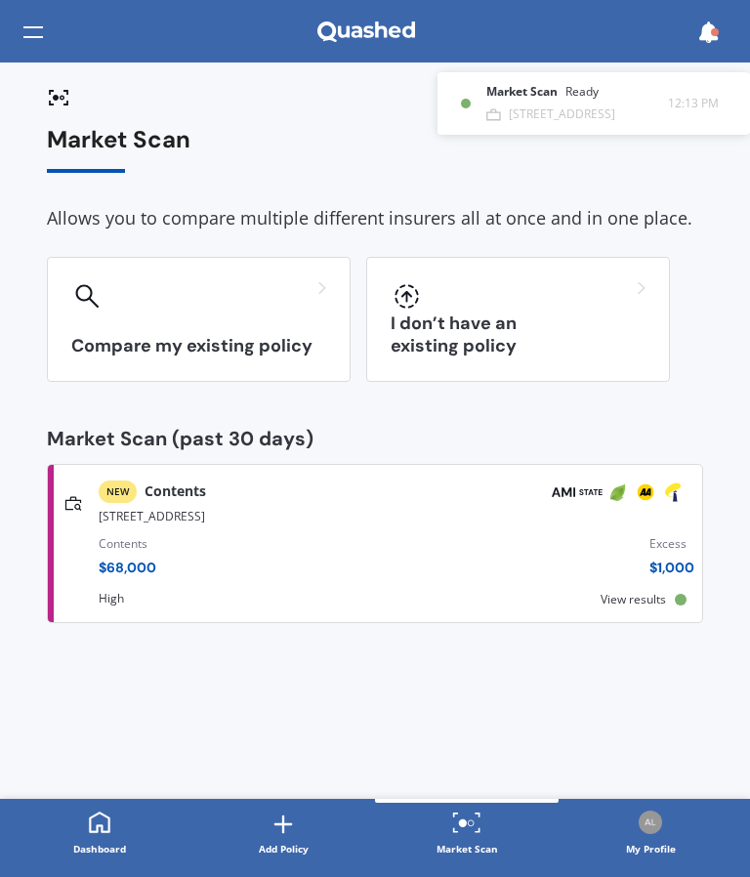
click at [631, 603] on div "NEW Contents High [STREET_ADDRESS] Contents $ 68,000 Excess $ 1,000 Scanned 16 …" at bounding box center [375, 544] width 639 height 142
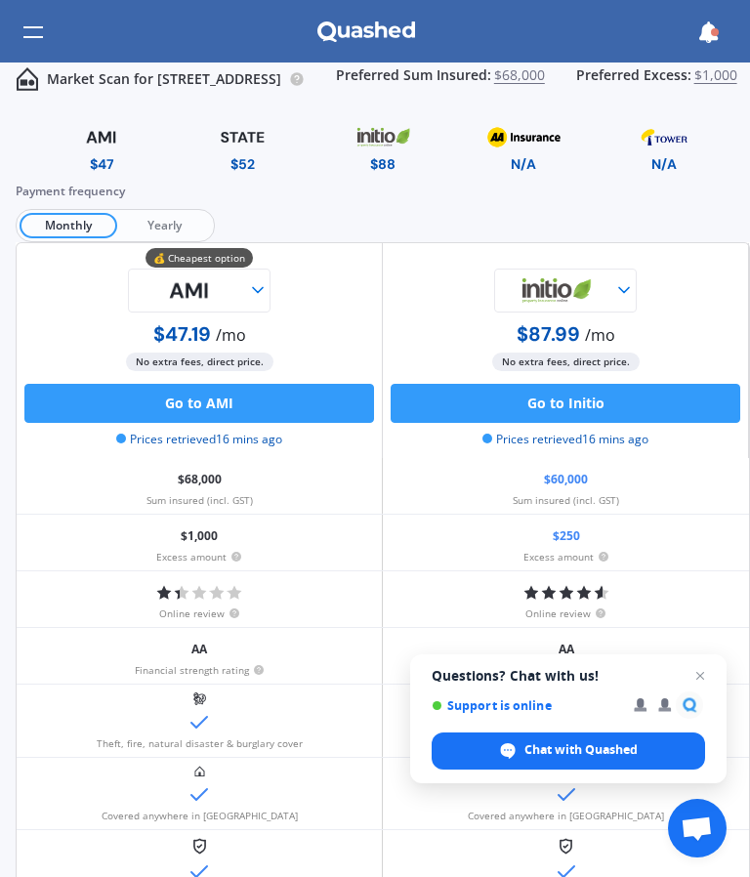
click at [171, 221] on span "Yearly" at bounding box center [164, 225] width 94 height 25
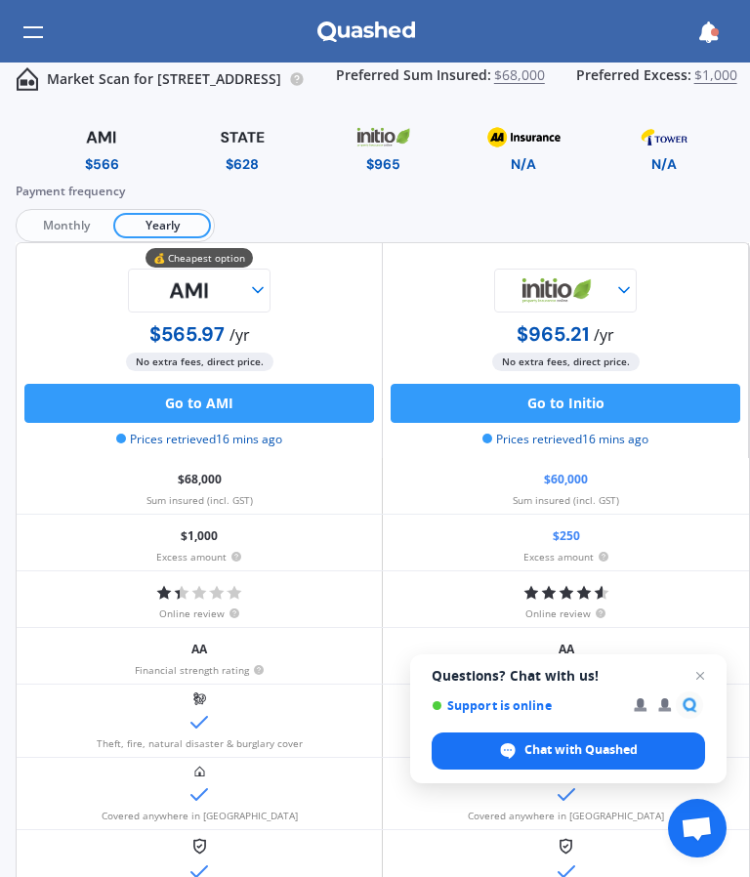
click at [261, 291] on polyline at bounding box center [258, 290] width 10 height 5
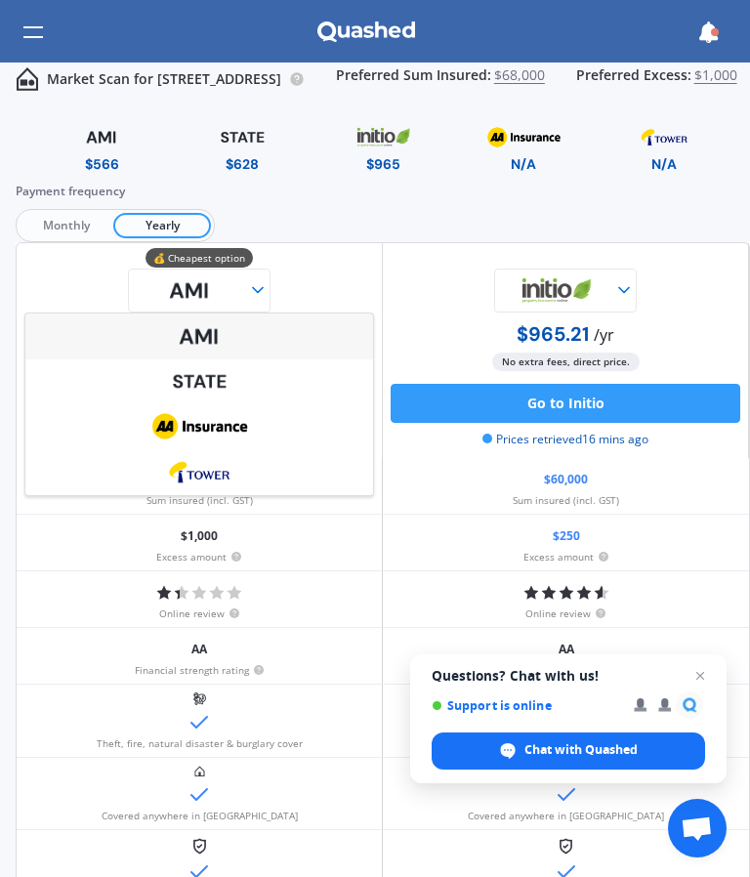
click at [259, 381] on div at bounding box center [199, 381] width 348 height 44
